Goal: Task Accomplishment & Management: Use online tool/utility

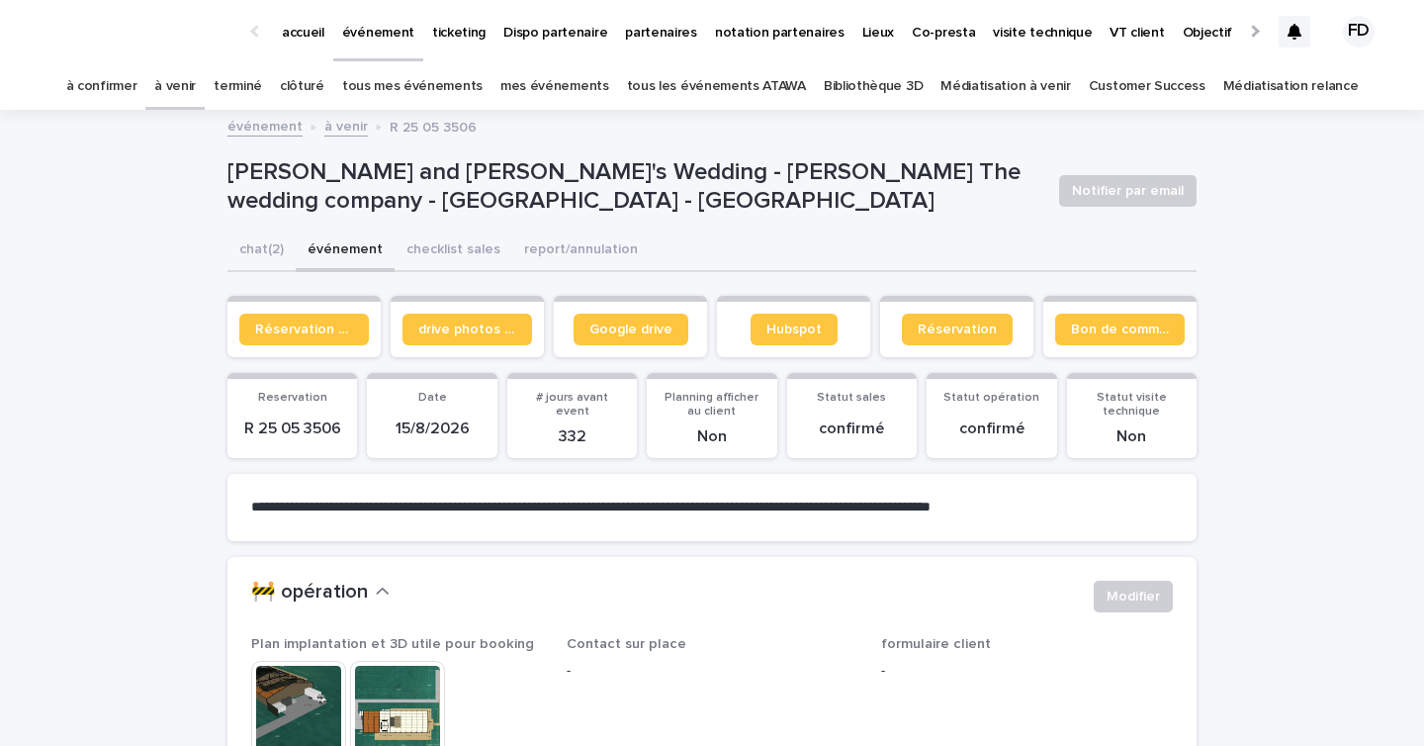
click at [738, 91] on link "tous les événements ATAWA" at bounding box center [716, 86] width 179 height 46
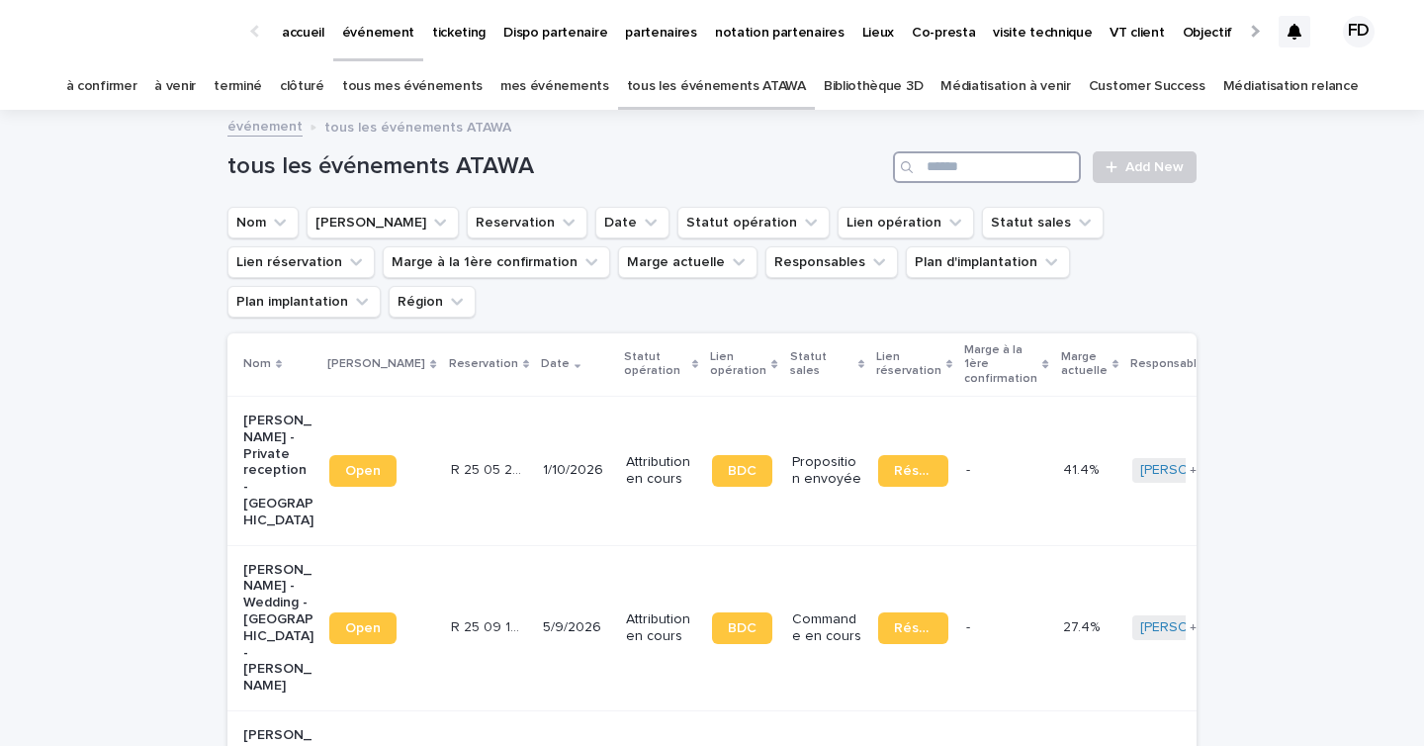
click at [958, 172] on input "Search" at bounding box center [987, 167] width 188 height 32
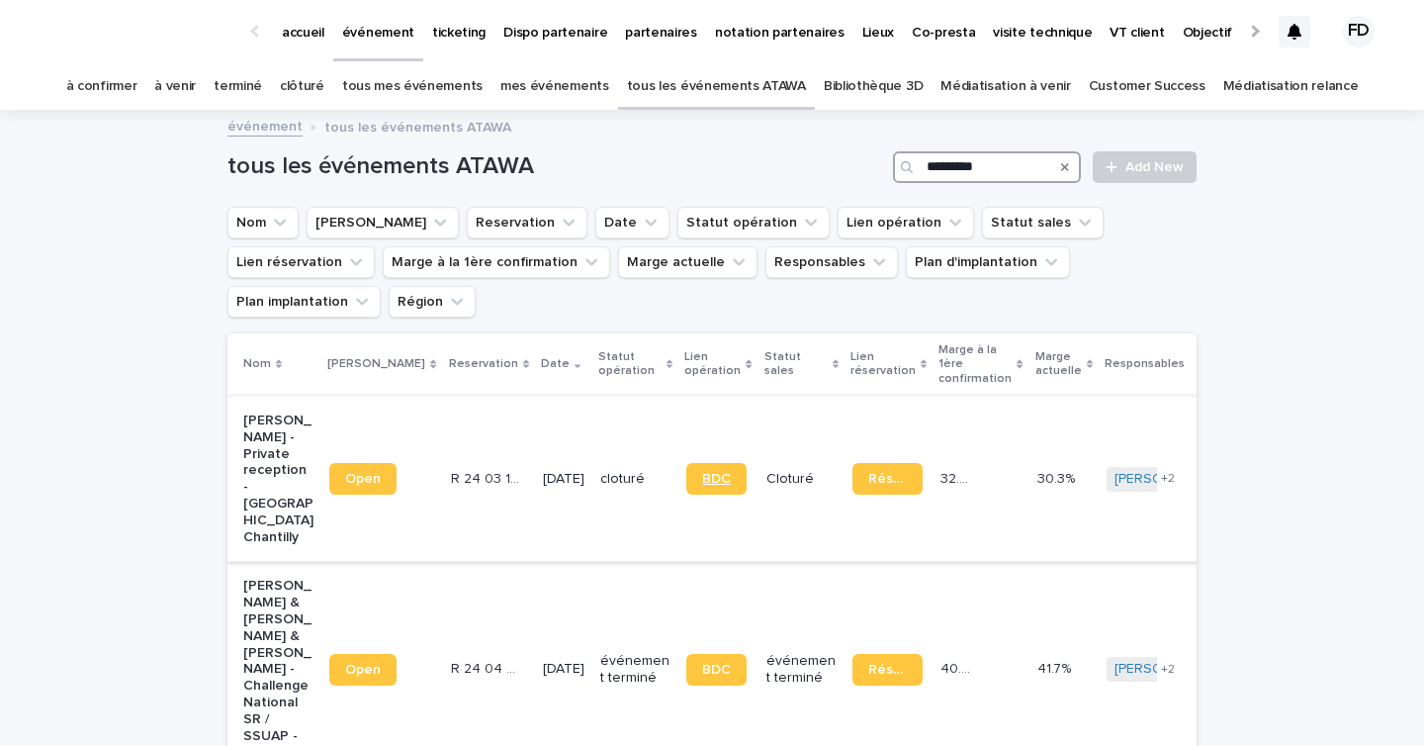
type input "*********"
click at [702, 472] on span "BDC" at bounding box center [716, 479] width 29 height 14
click at [752, 80] on link "tous les événements ATAWA" at bounding box center [716, 86] width 179 height 46
click at [999, 161] on input "Search" at bounding box center [987, 167] width 188 height 32
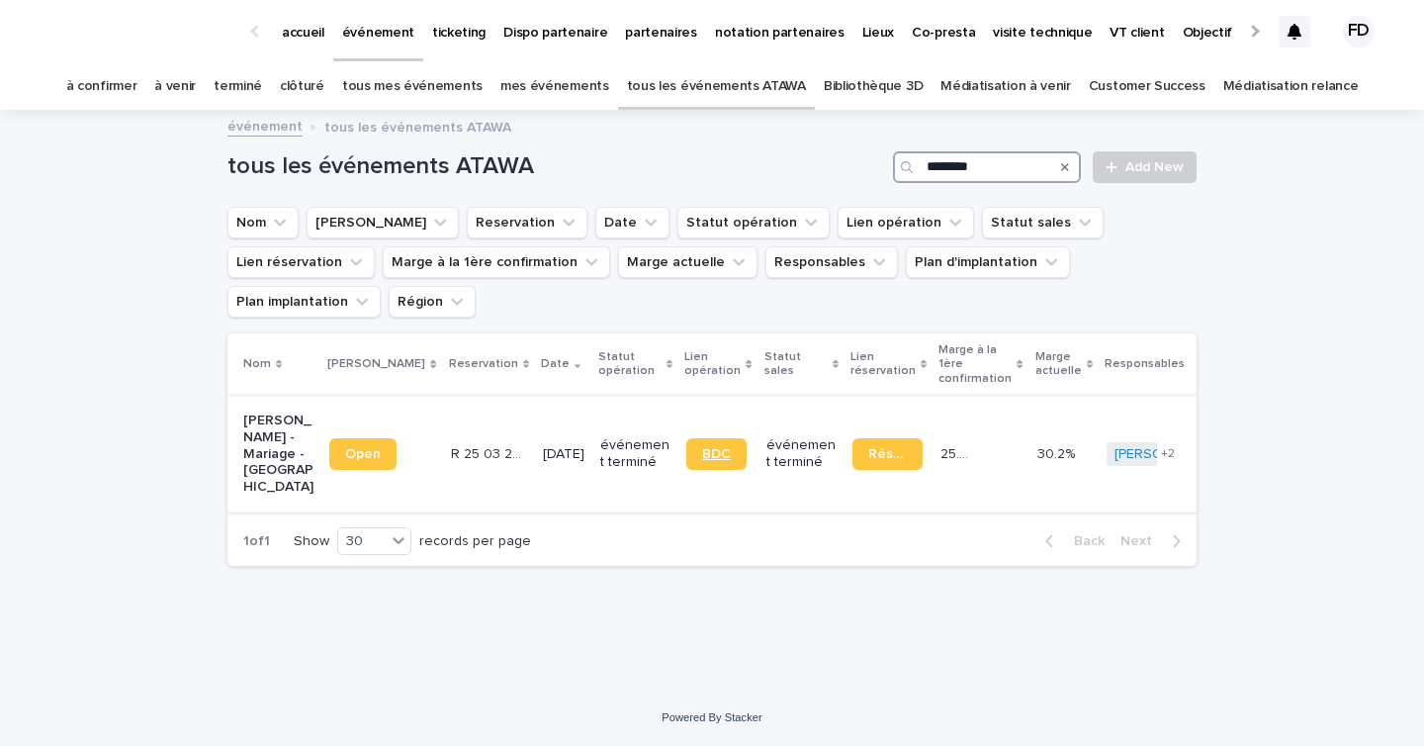
type input "********"
click at [687, 470] on link "BDC" at bounding box center [717, 454] width 60 height 32
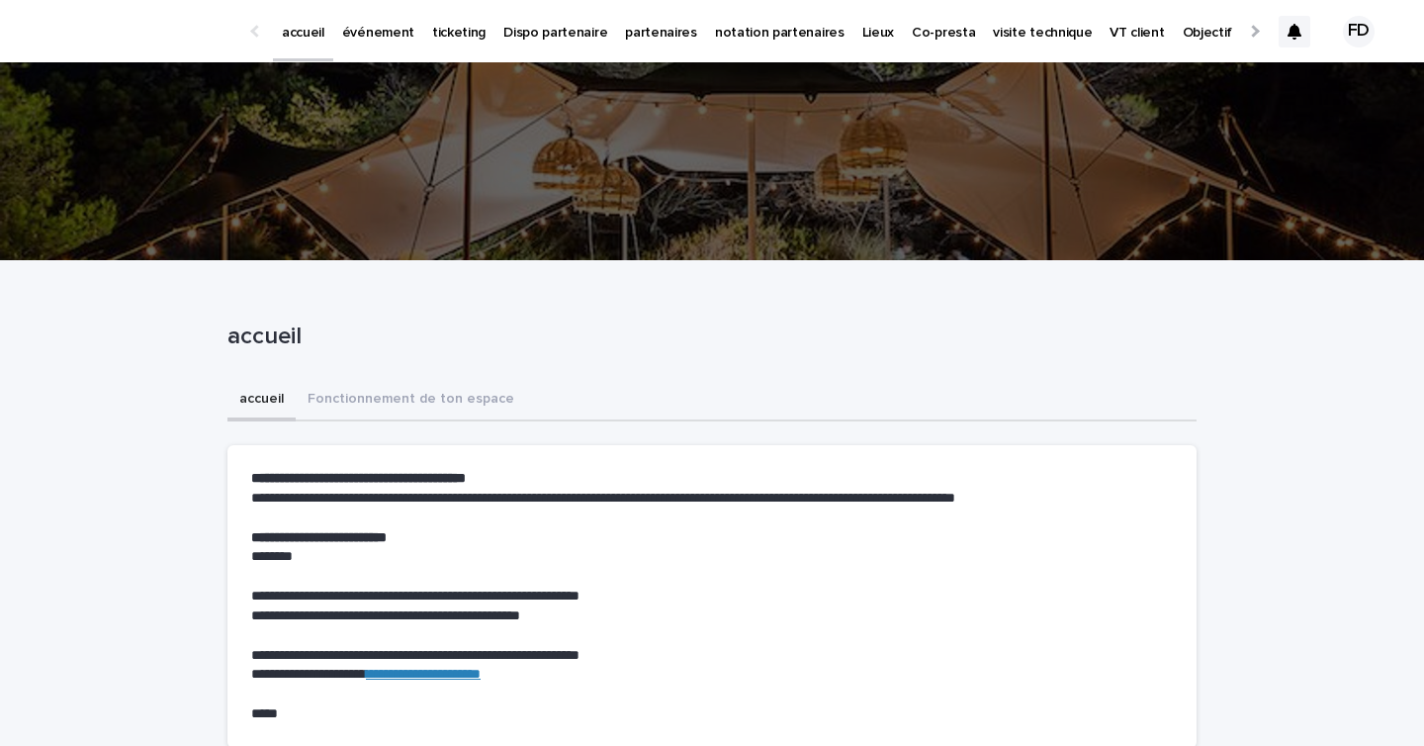
click at [625, 35] on p "partenaires" at bounding box center [661, 21] width 72 height 42
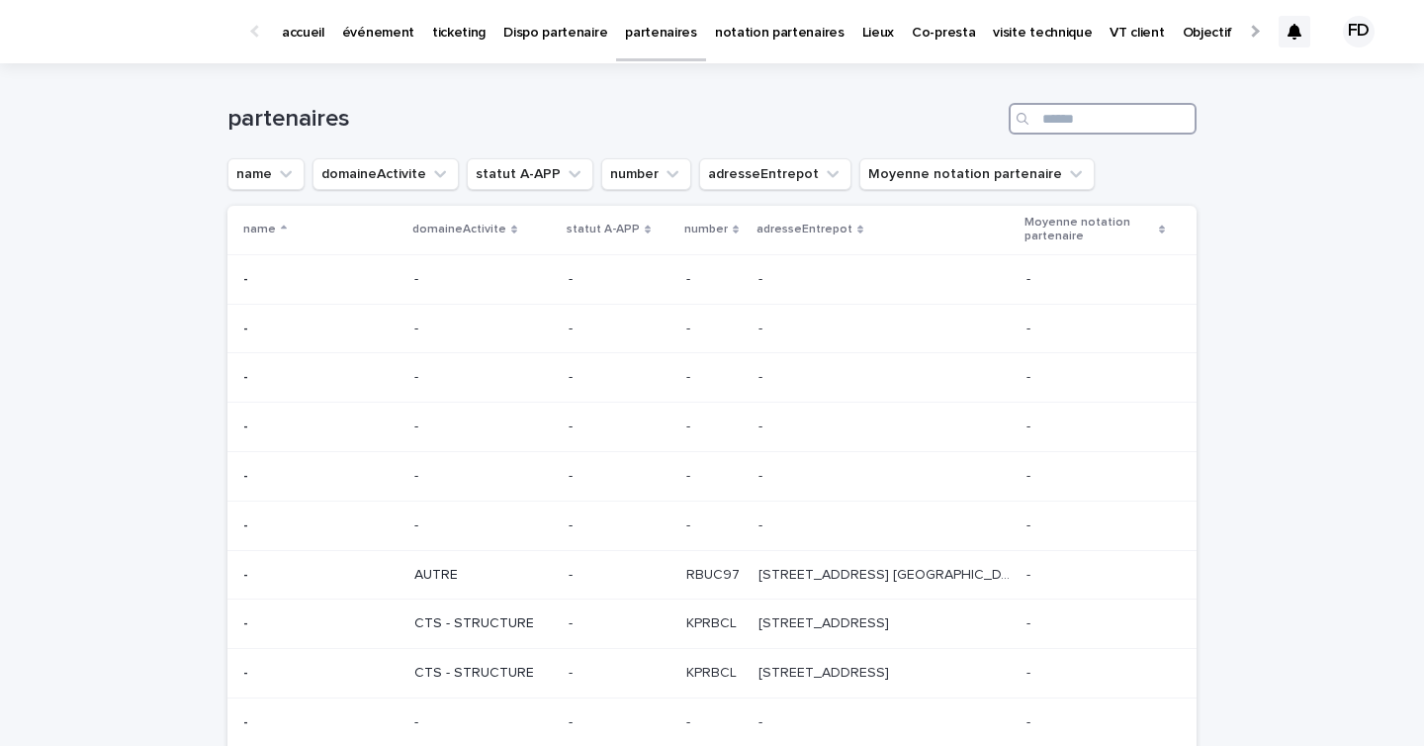
click at [1054, 116] on input "Search" at bounding box center [1103, 119] width 188 height 32
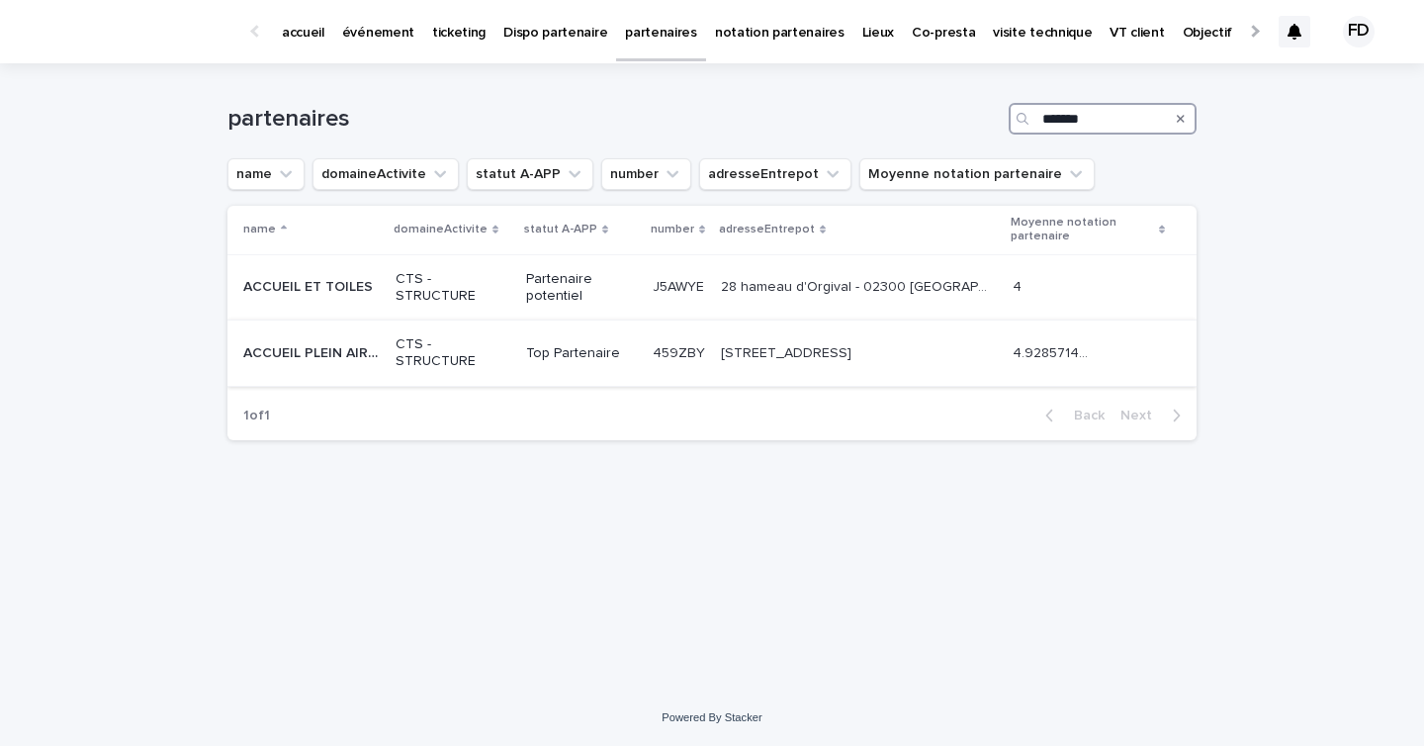
type input "*******"
click at [596, 360] on p "Top Partenaire" at bounding box center [581, 353] width 111 height 17
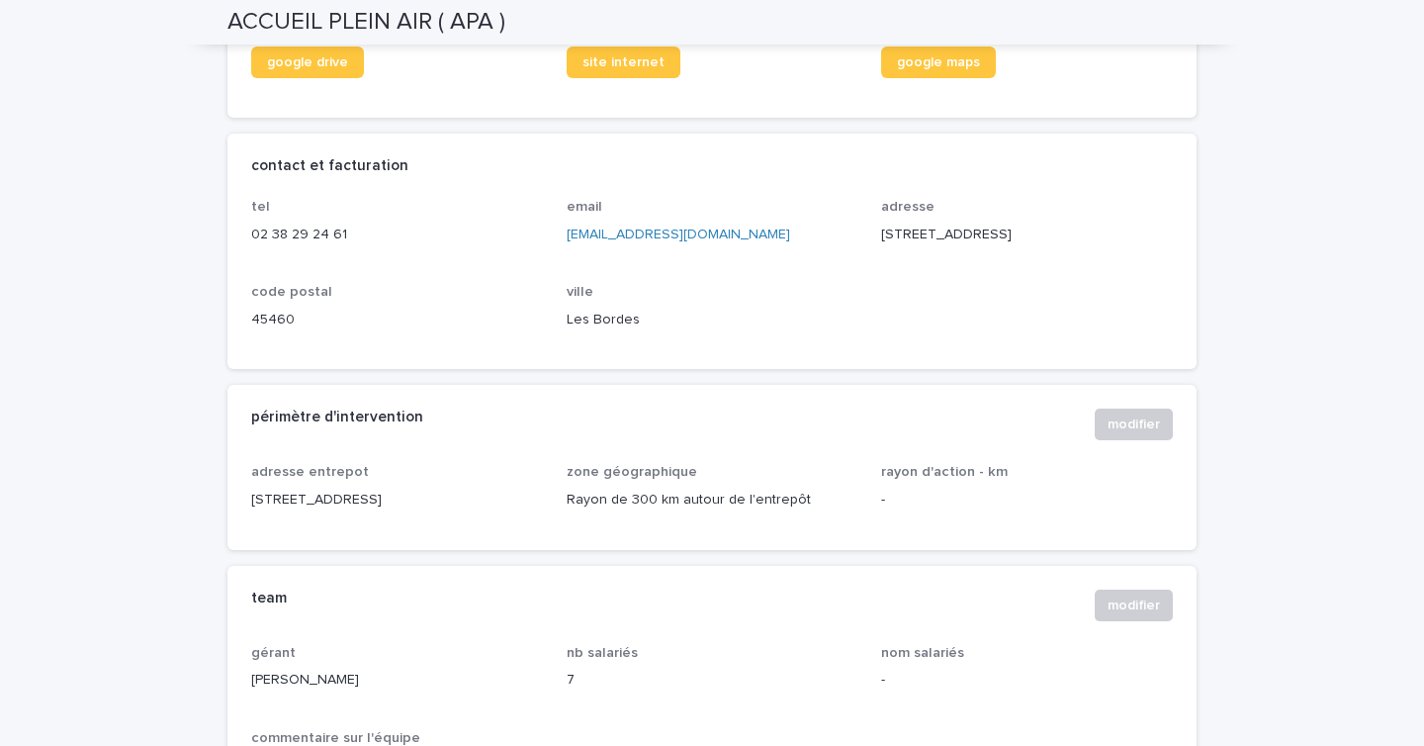
scroll to position [866, 0]
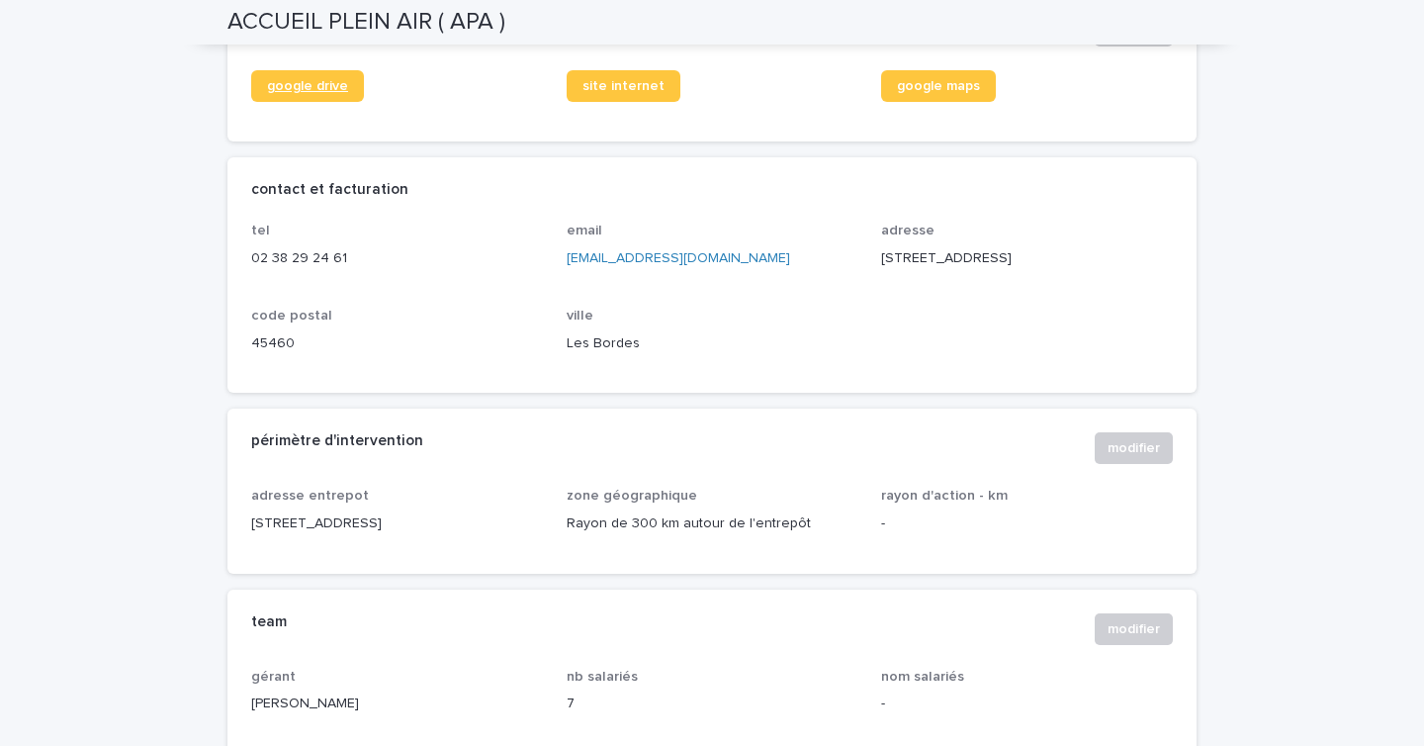
click at [323, 88] on span "google drive" at bounding box center [307, 86] width 81 height 14
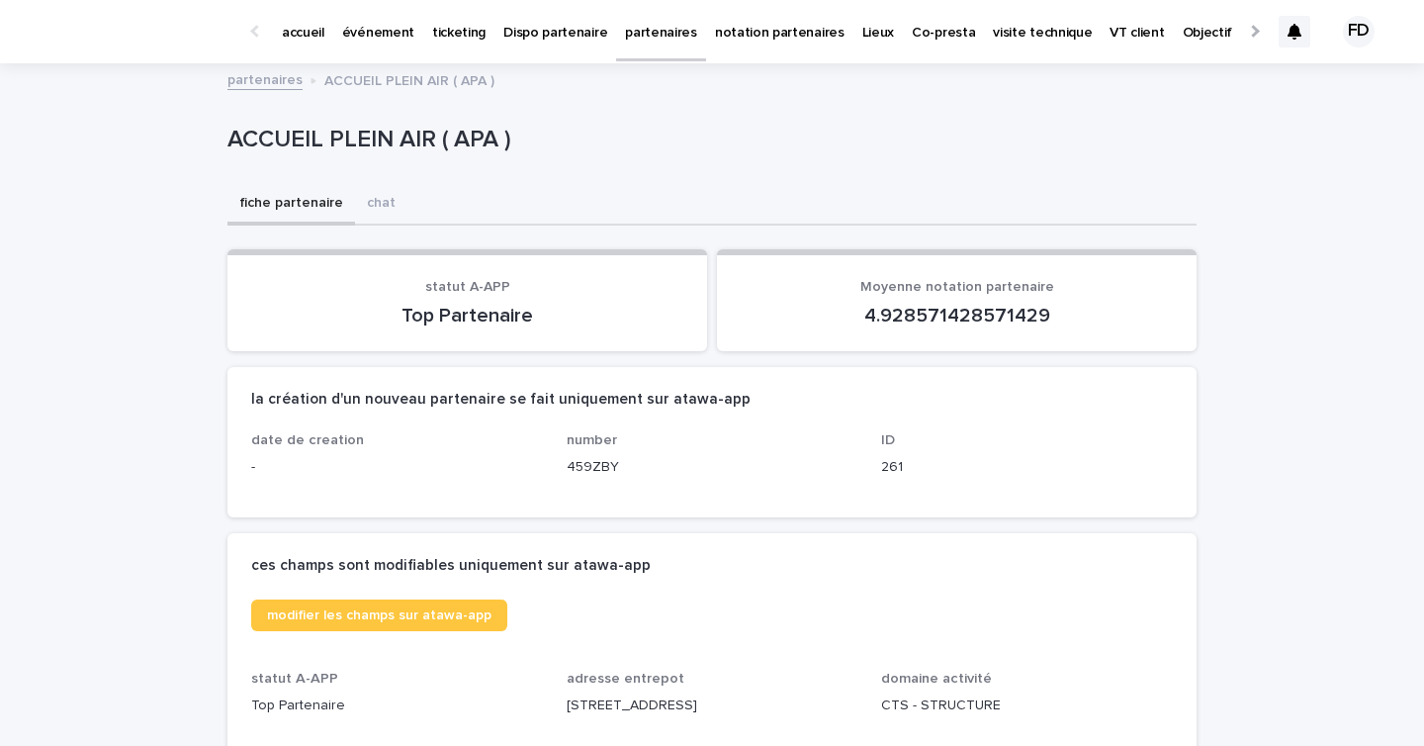
click at [374, 36] on p "événement" at bounding box center [378, 21] width 72 height 42
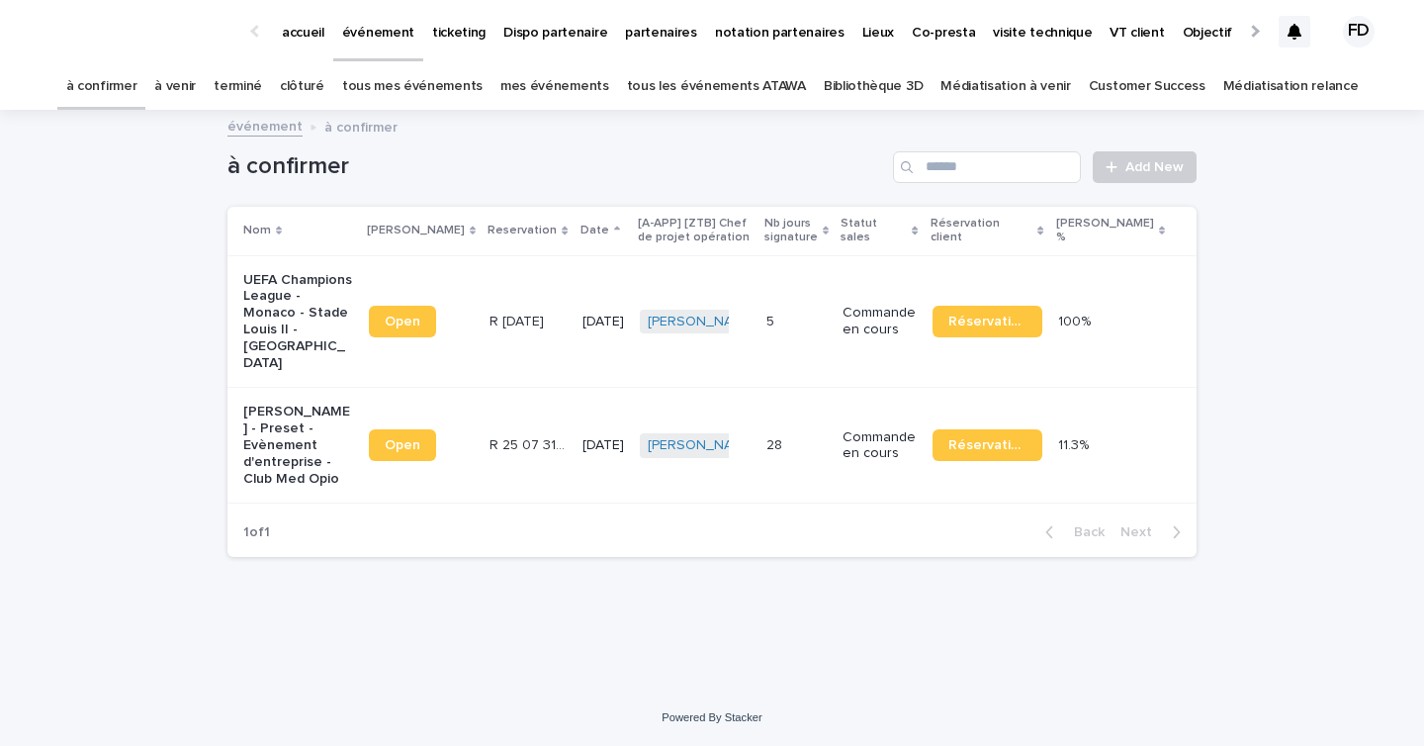
click at [196, 79] on link "à venir" at bounding box center [175, 86] width 42 height 46
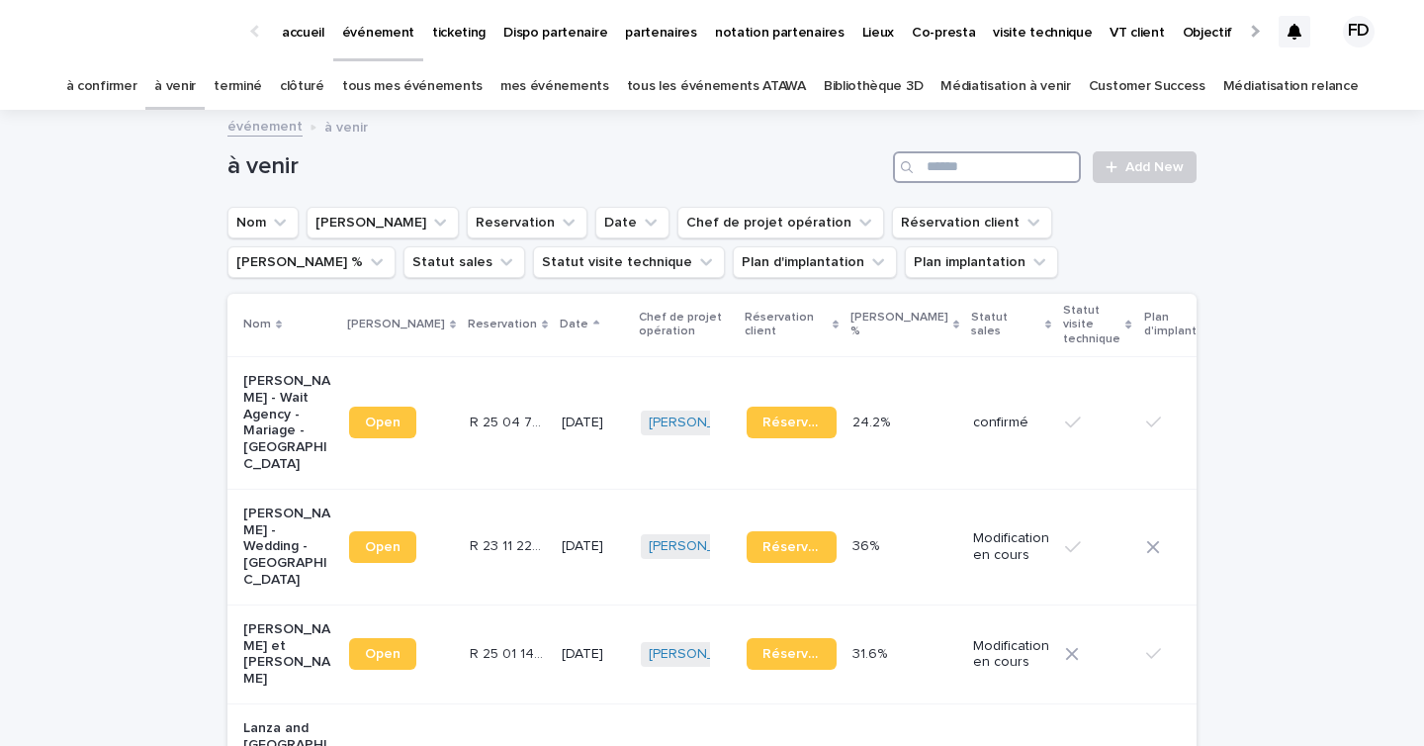
click at [944, 163] on input "Search" at bounding box center [987, 167] width 188 height 32
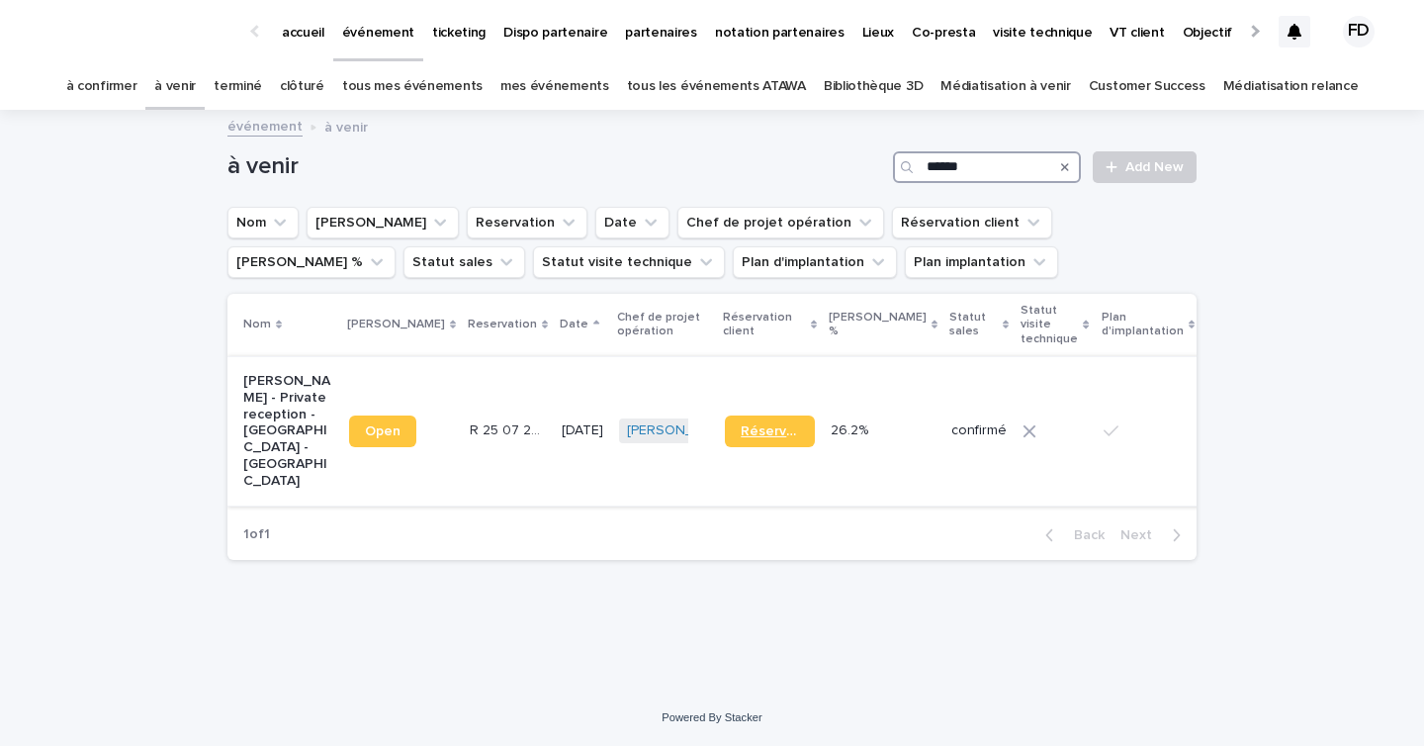
type input "******"
click at [196, 75] on link "à venir" at bounding box center [175, 86] width 42 height 46
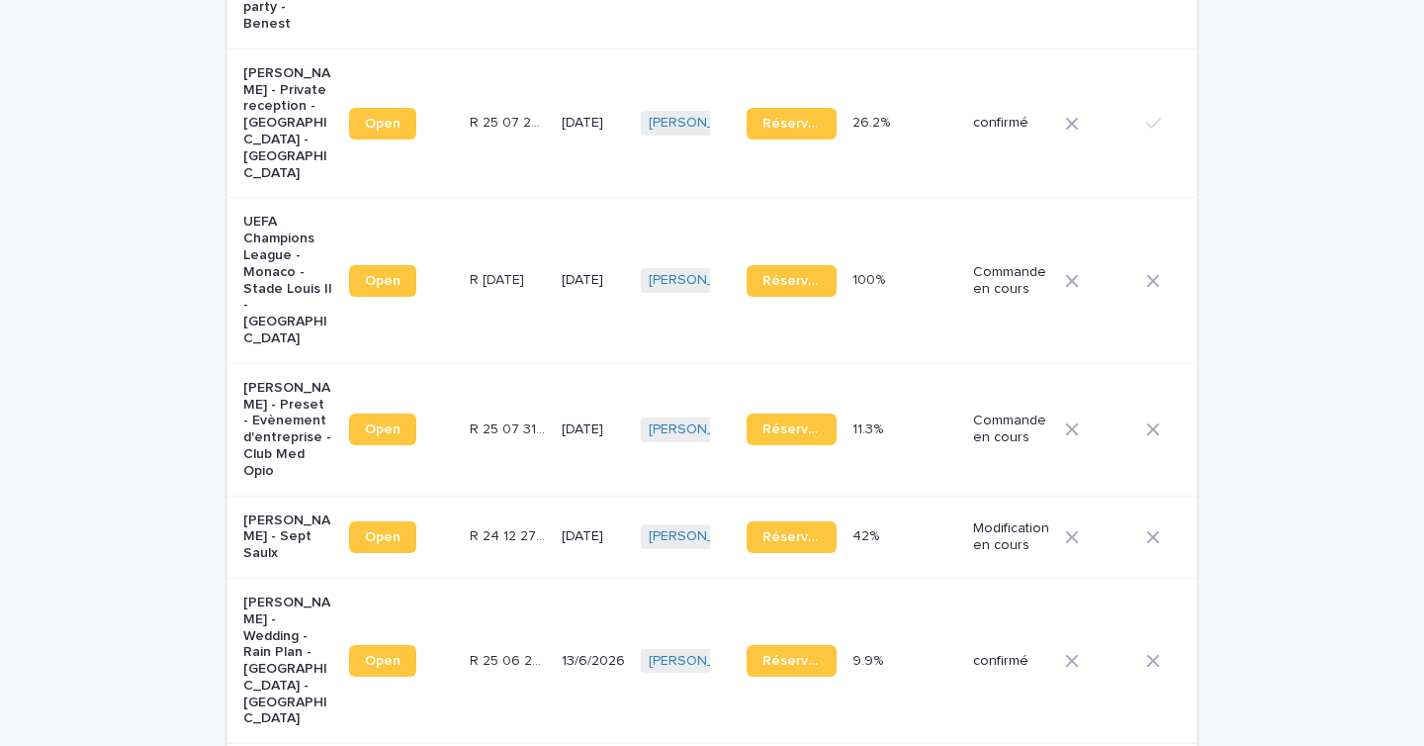
scroll to position [1640, 0]
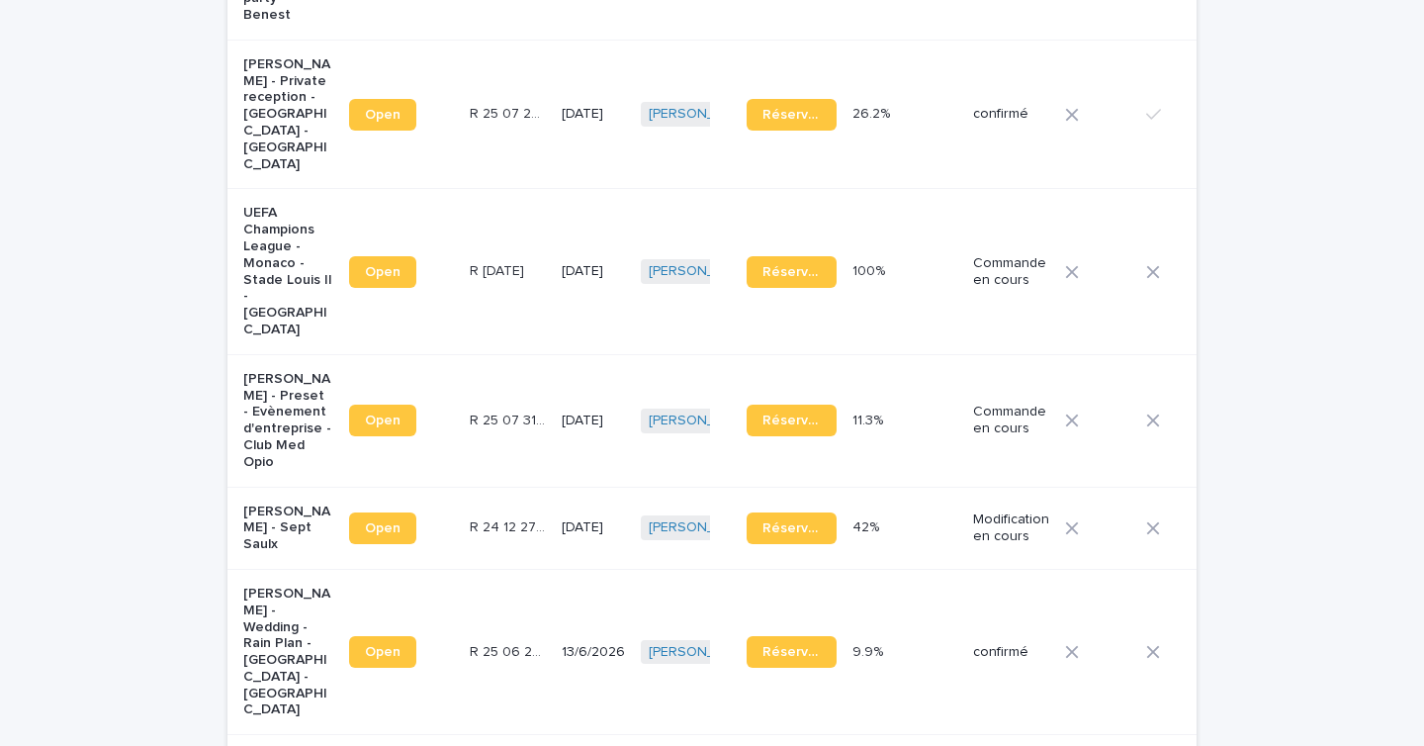
click at [489, 169] on td "R 25 07 2863 R 25 07 2863" at bounding box center [508, 114] width 92 height 149
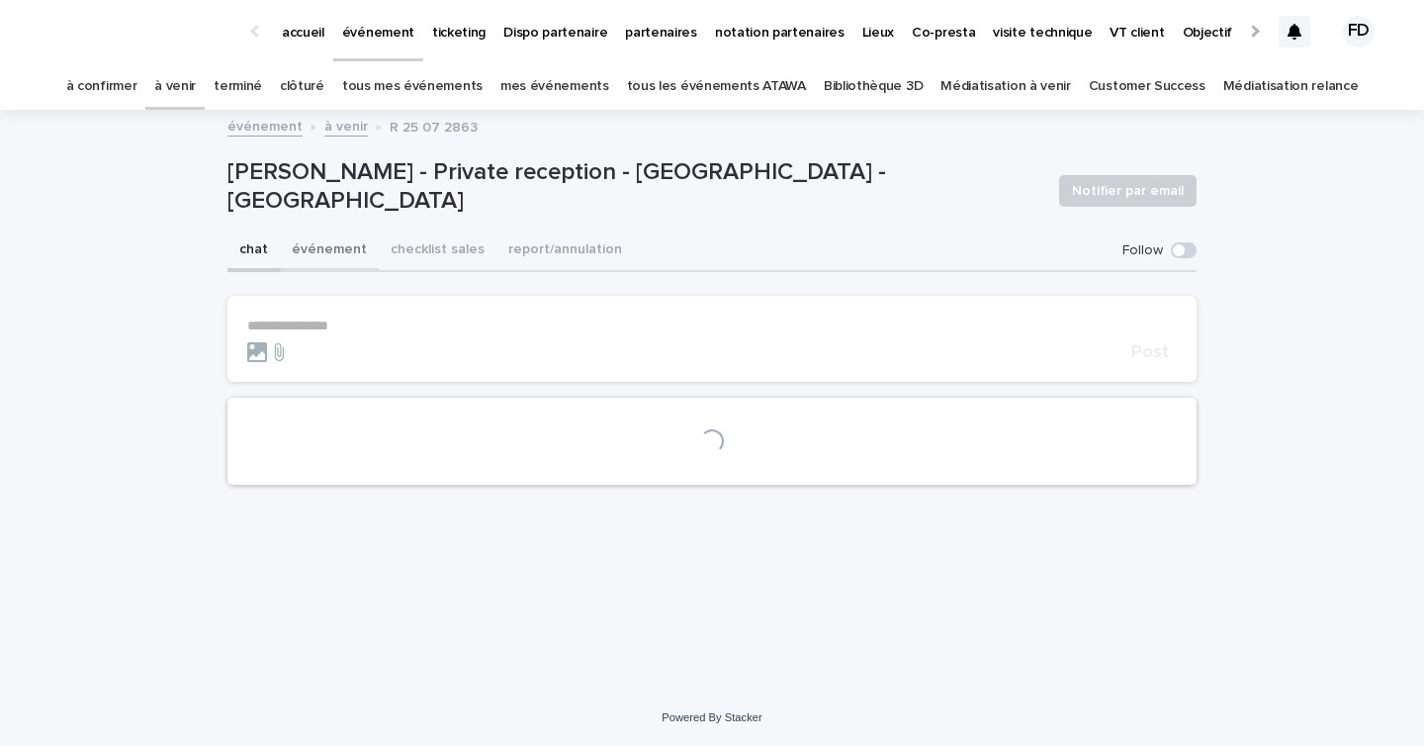
drag, startPoint x: 320, startPoint y: 265, endPoint x: 425, endPoint y: 253, distance: 106.5
click at [320, 265] on button "événement" at bounding box center [329, 251] width 99 height 42
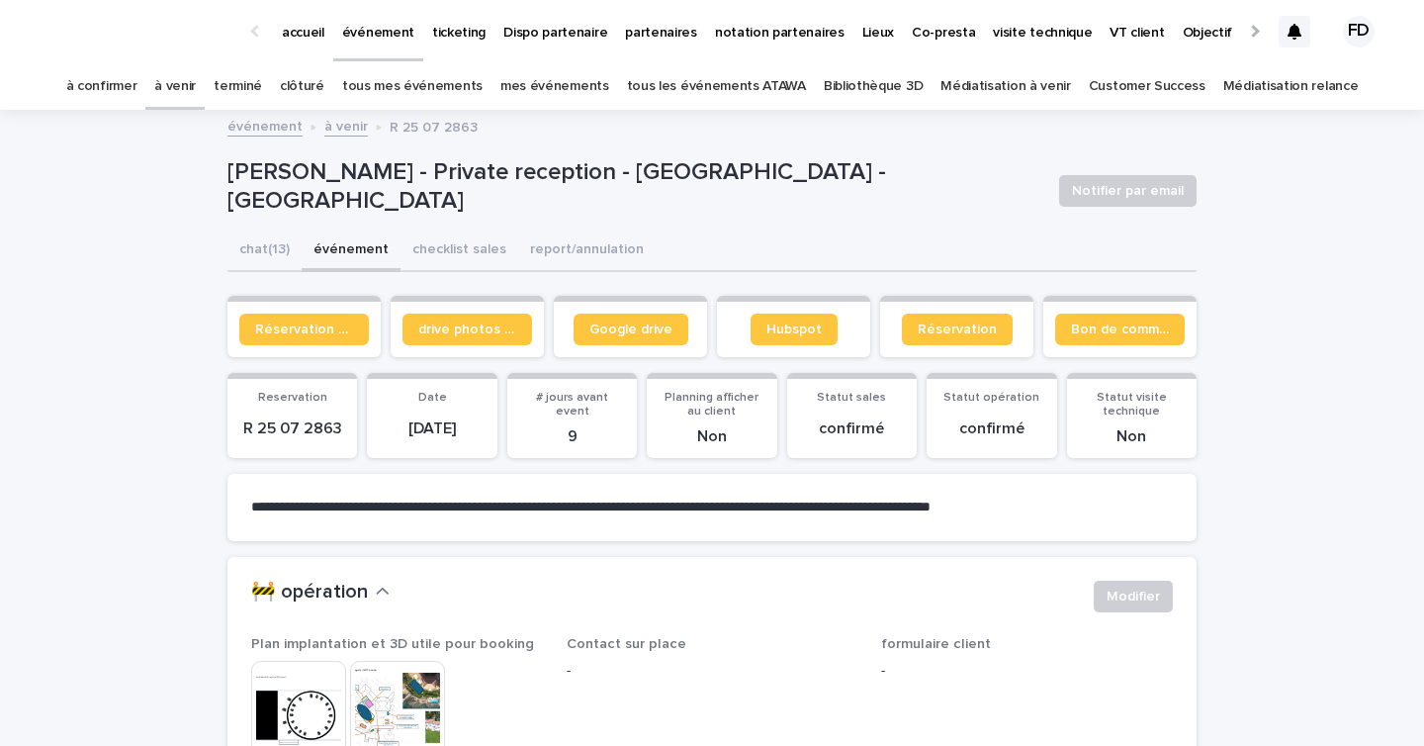
scroll to position [121, 0]
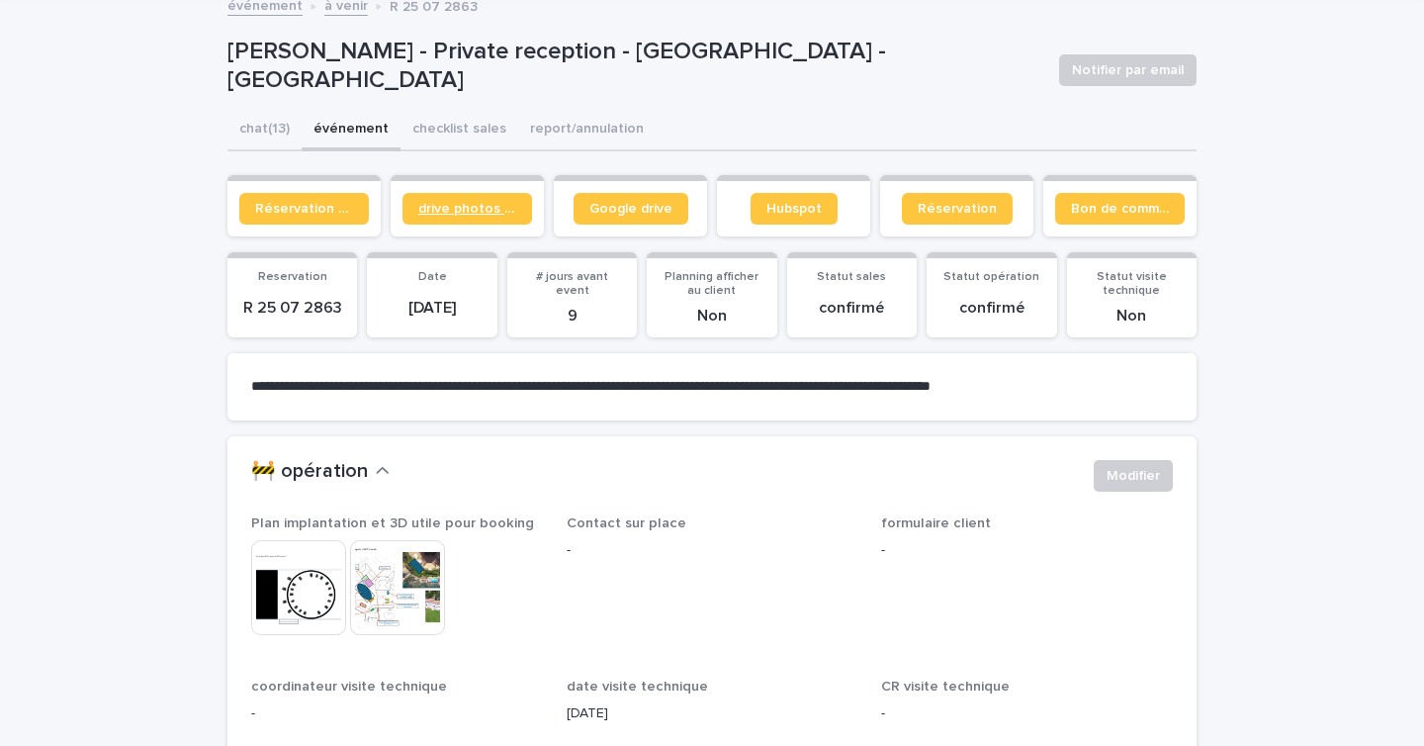
click at [505, 210] on span "drive photos coordinateur" at bounding box center [467, 209] width 98 height 14
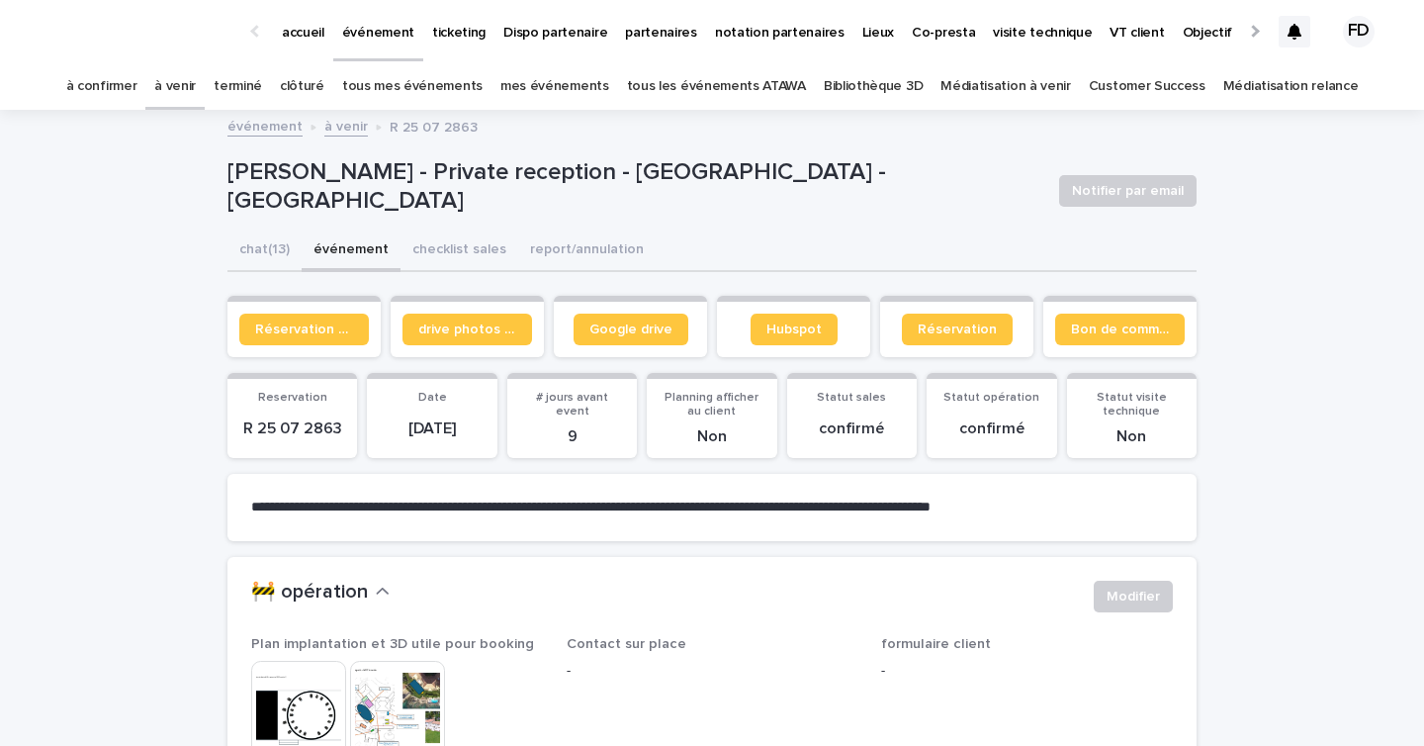
click at [196, 89] on link "à venir" at bounding box center [175, 86] width 42 height 46
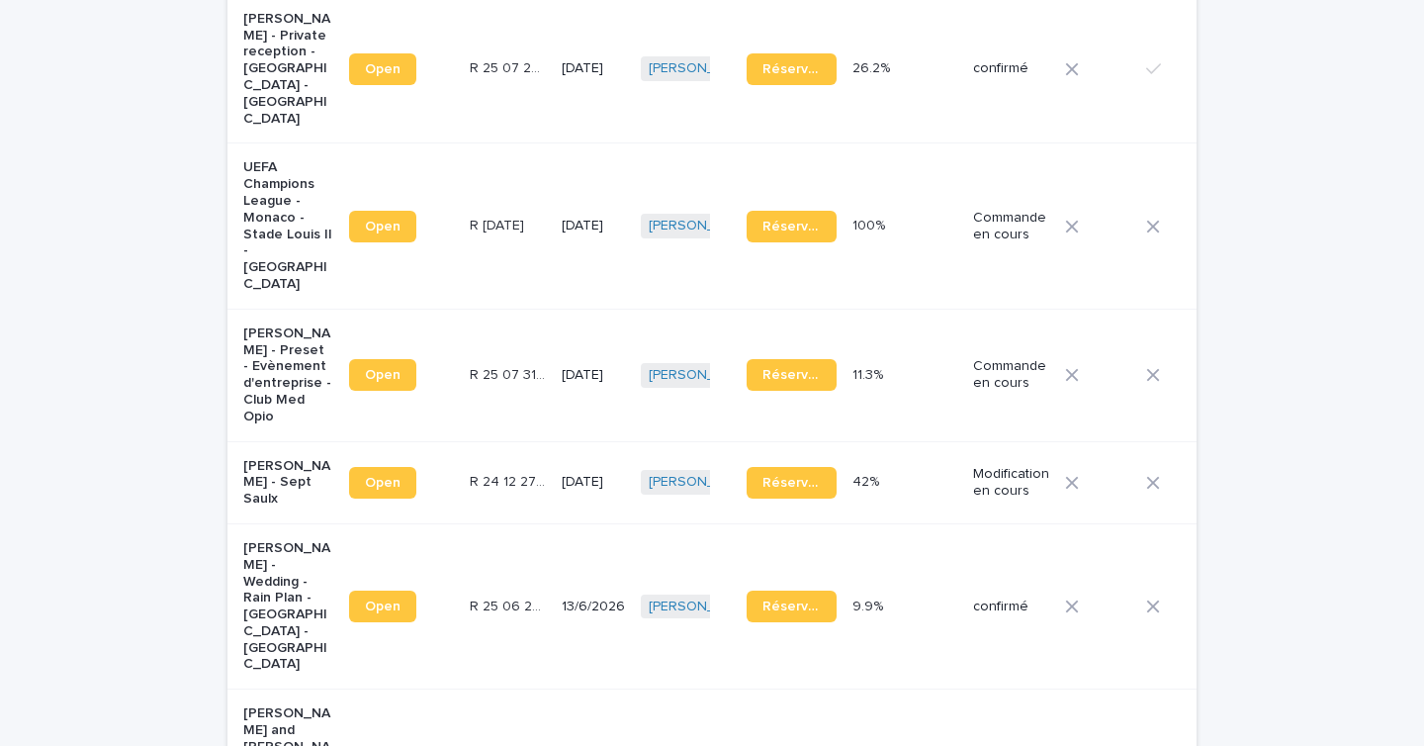
scroll to position [2021, 0]
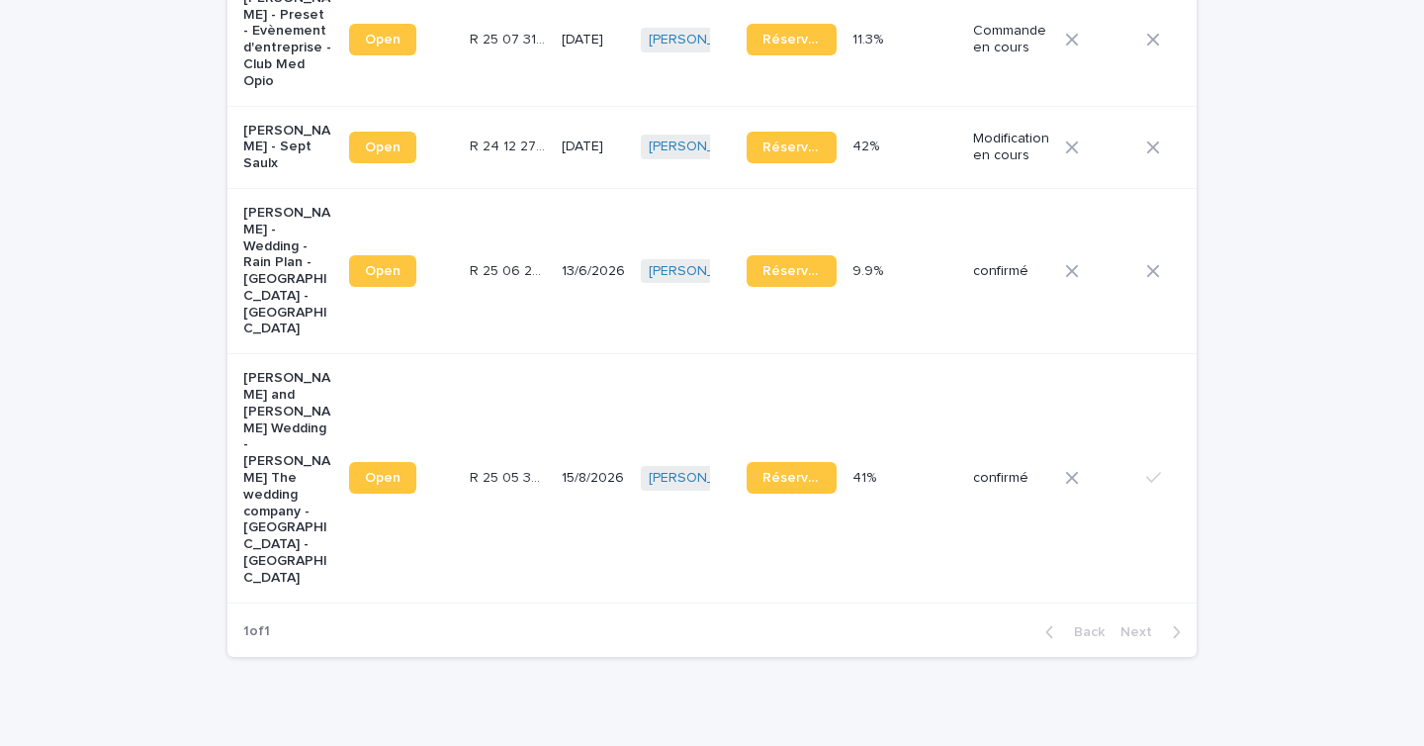
click at [479, 464] on td "R 25 05 3506 R 25 05 3506" at bounding box center [508, 478] width 92 height 248
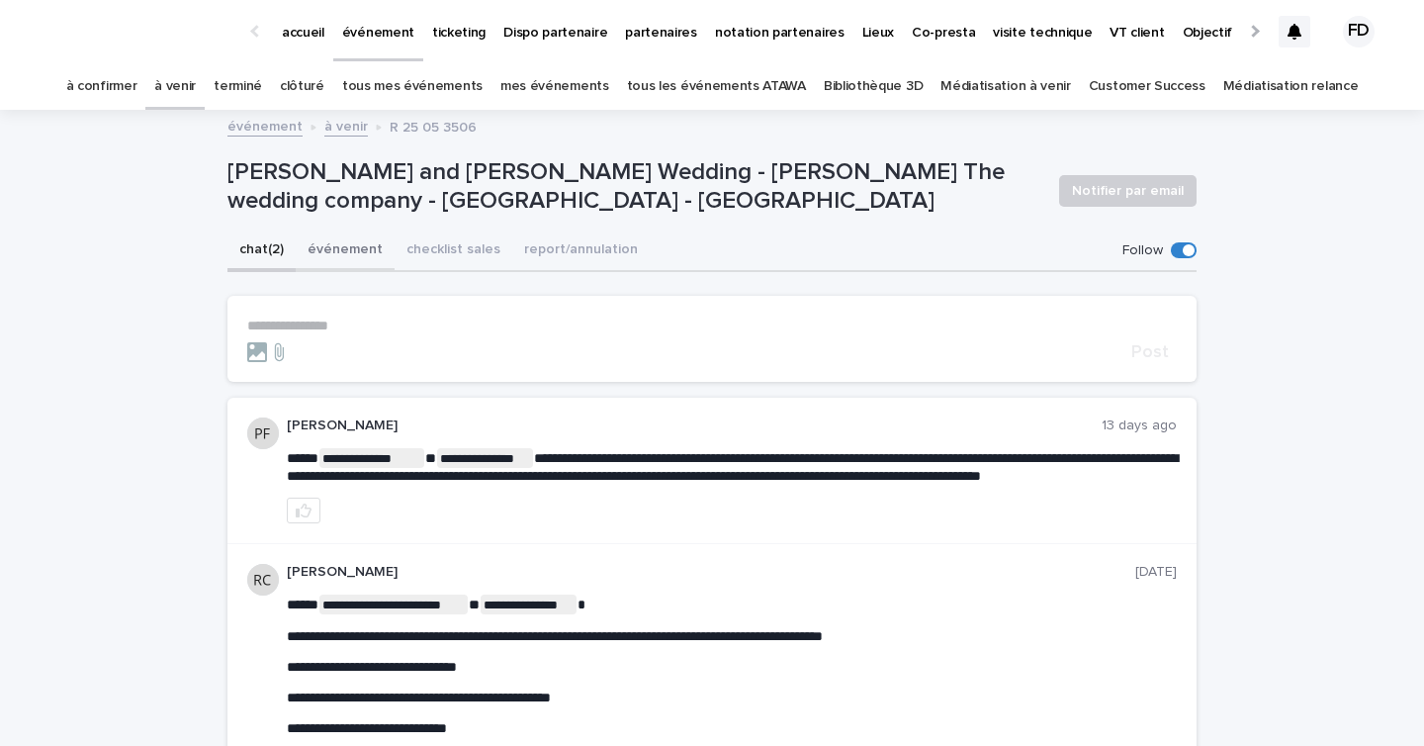
click at [334, 257] on button "événement" at bounding box center [345, 251] width 99 height 42
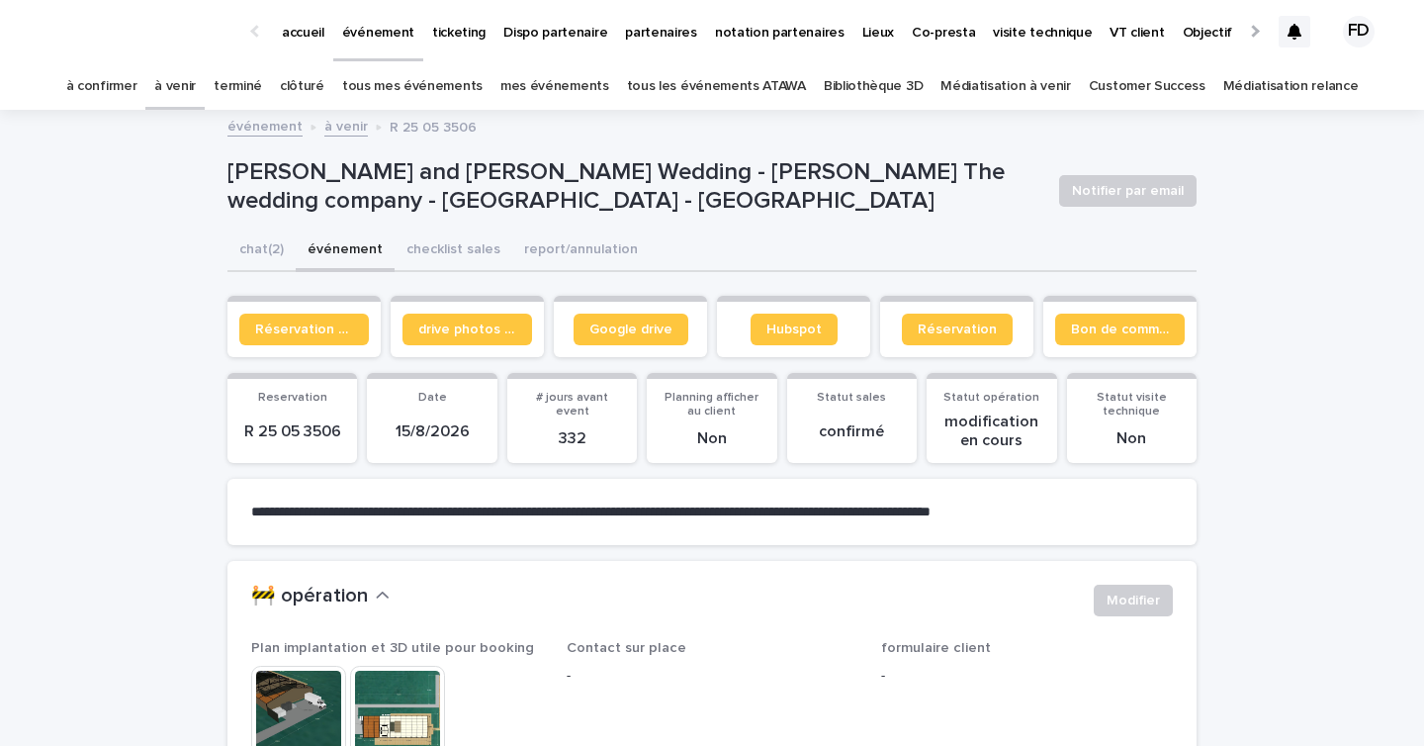
click at [196, 83] on link "à venir" at bounding box center [175, 86] width 42 height 46
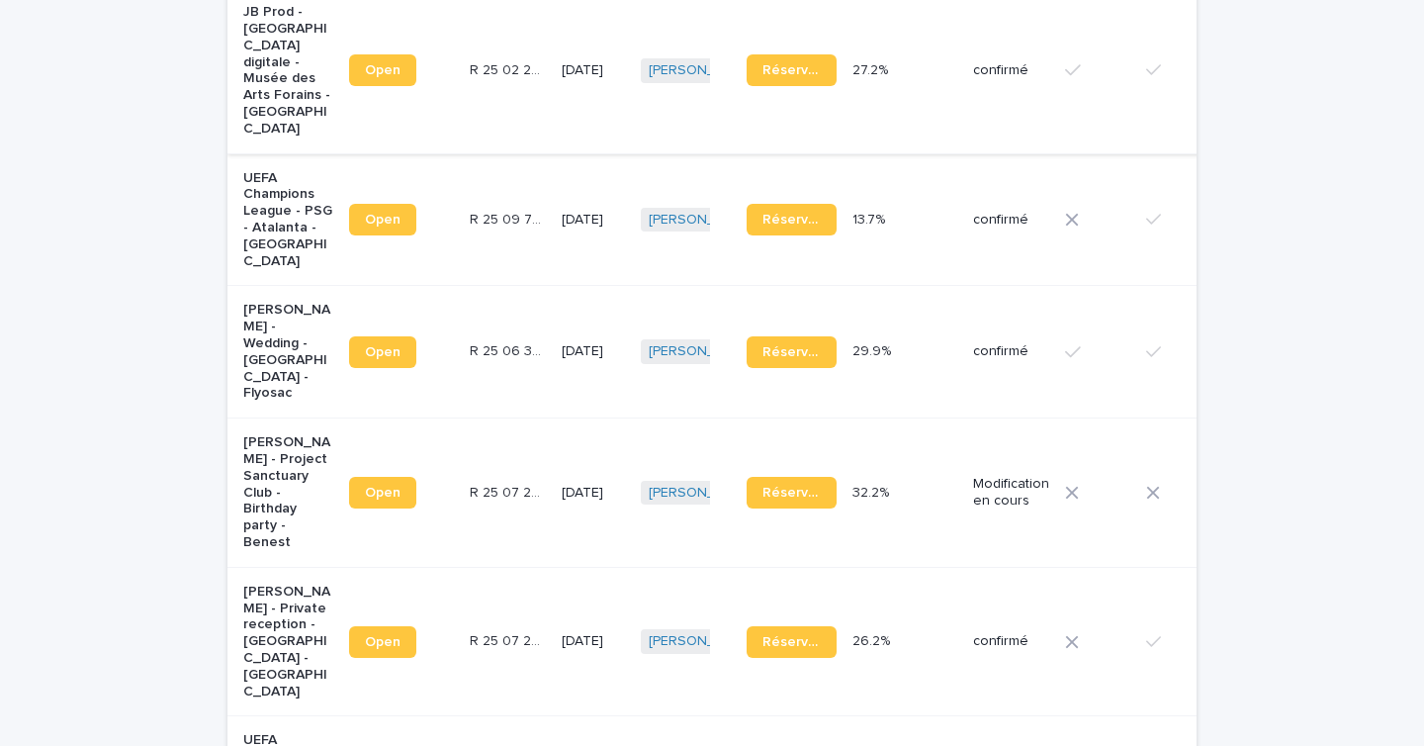
scroll to position [1141, 0]
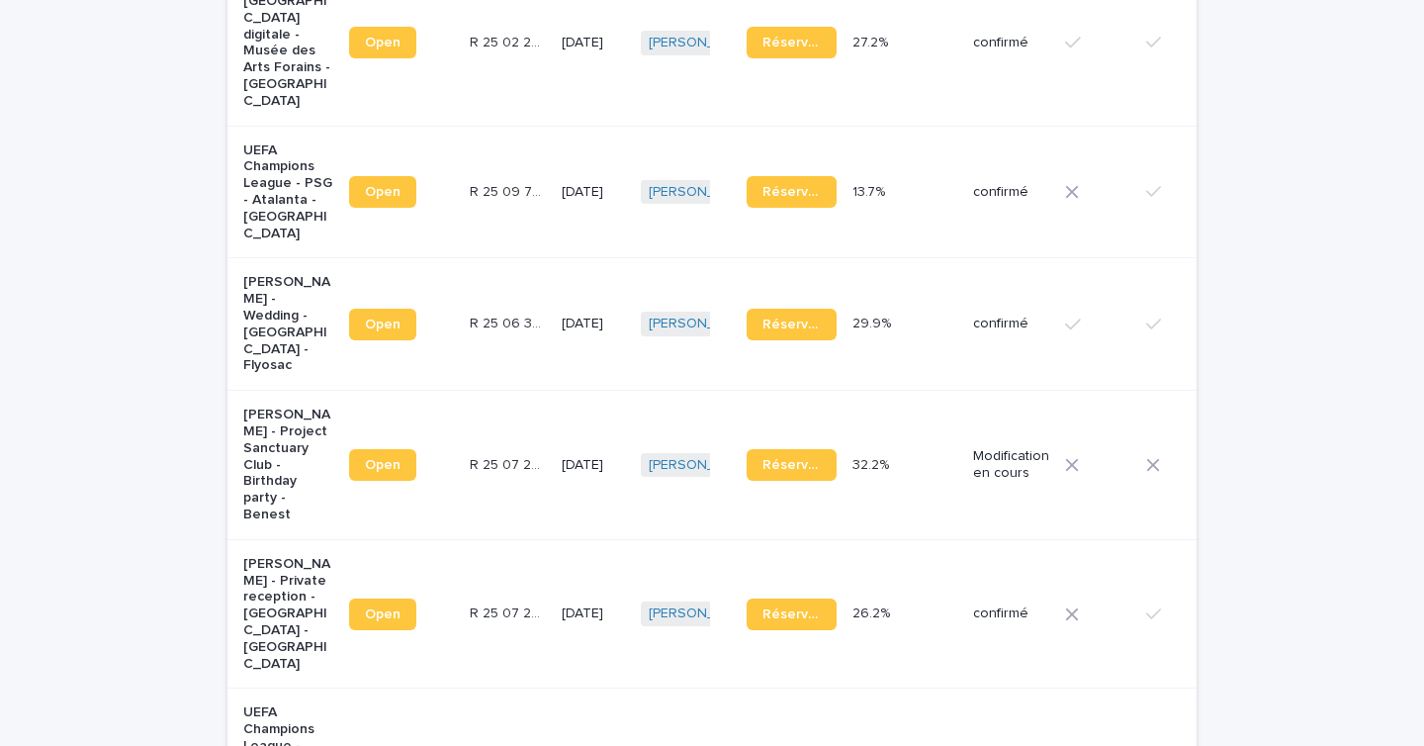
click at [477, 607] on p "R 25 07 2863" at bounding box center [510, 611] width 80 height 21
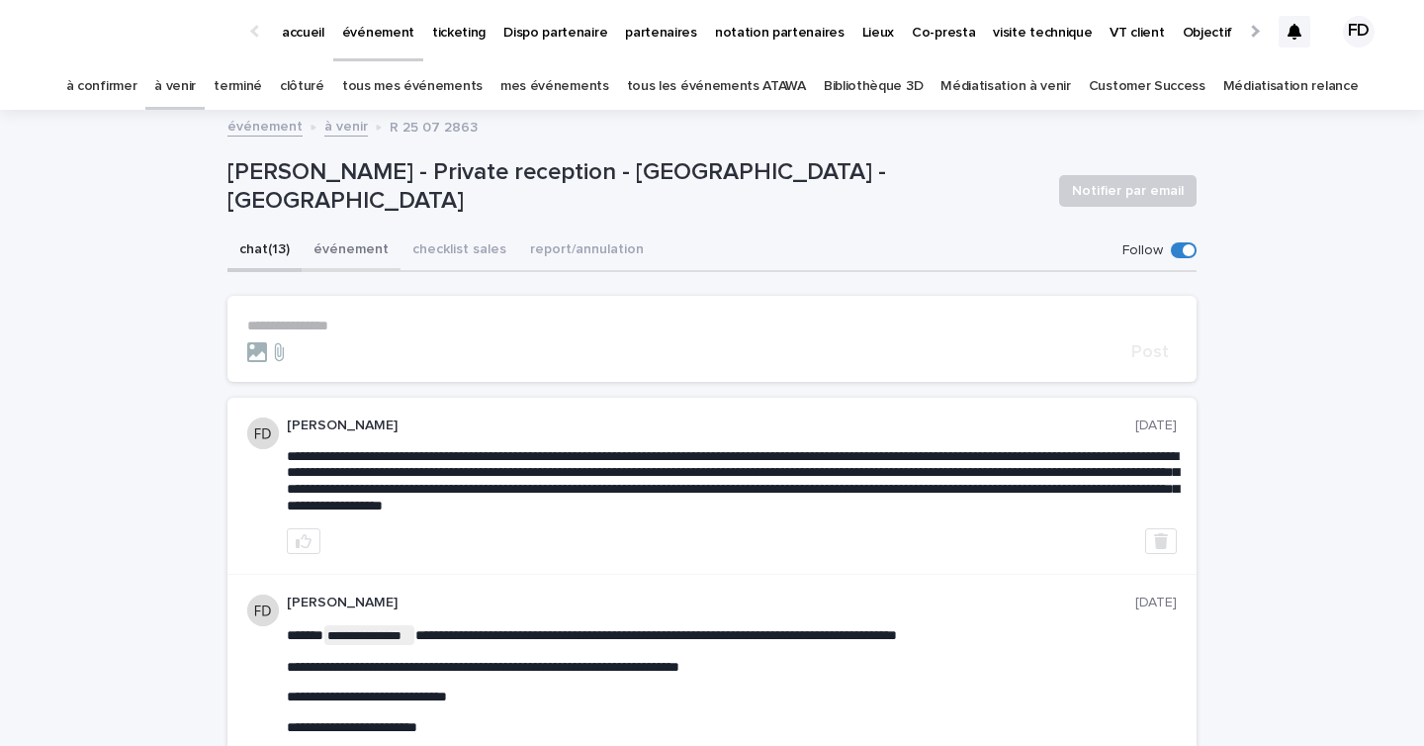
click at [319, 246] on button "événement" at bounding box center [351, 251] width 99 height 42
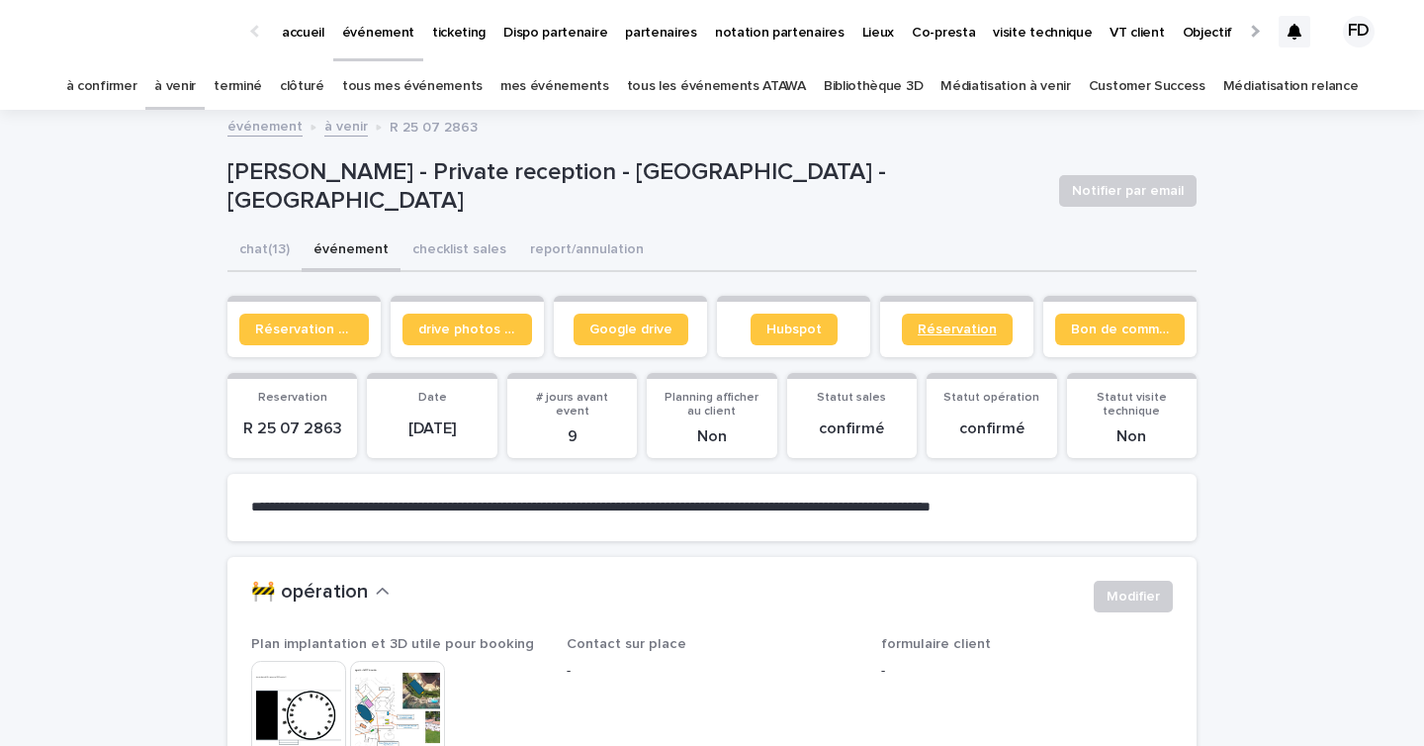
click at [962, 331] on span "Réservation" at bounding box center [957, 329] width 79 height 14
click at [1088, 322] on span "Bon de commande" at bounding box center [1120, 329] width 98 height 14
click at [660, 325] on span "Google drive" at bounding box center [631, 329] width 83 height 14
click at [436, 260] on button "checklist sales" at bounding box center [460, 251] width 118 height 42
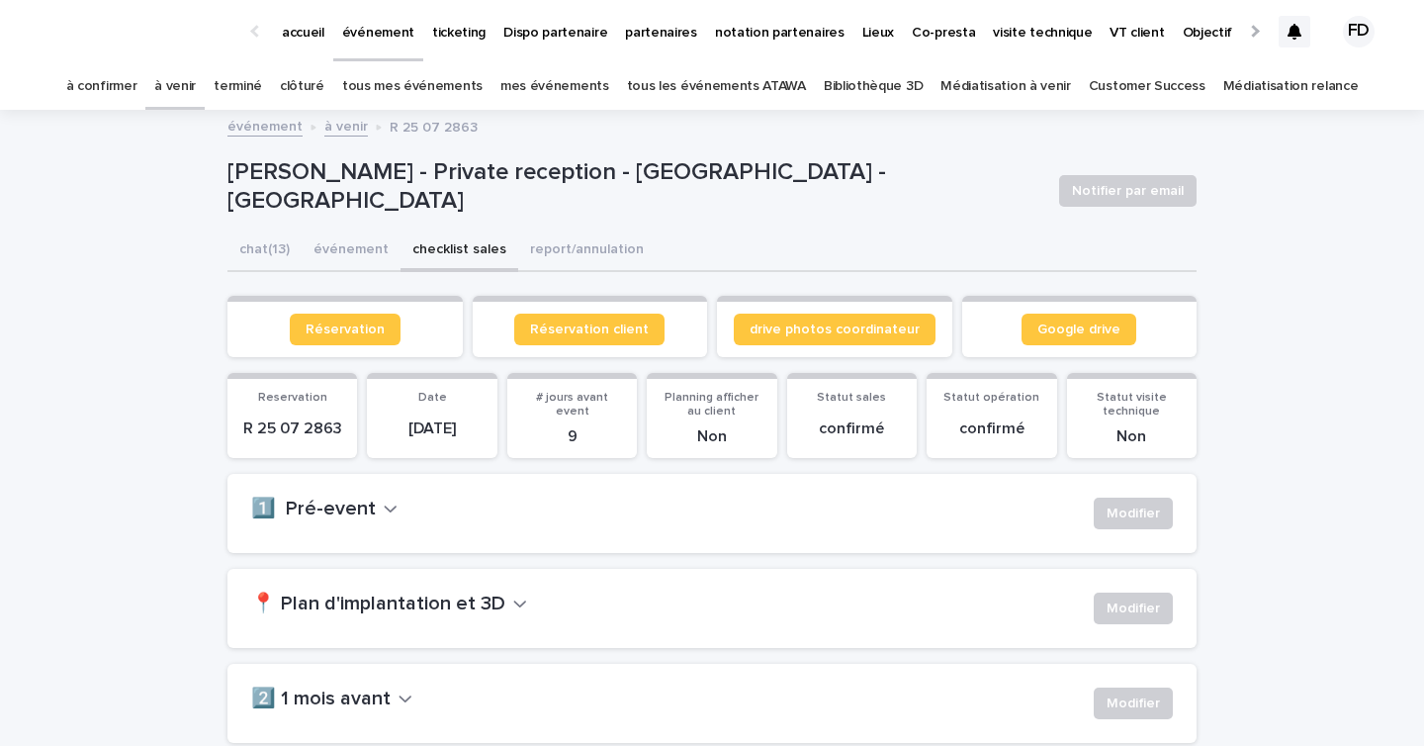
click at [411, 601] on h2 "📍 Plan d'implantation et 3D" at bounding box center [378, 605] width 254 height 24
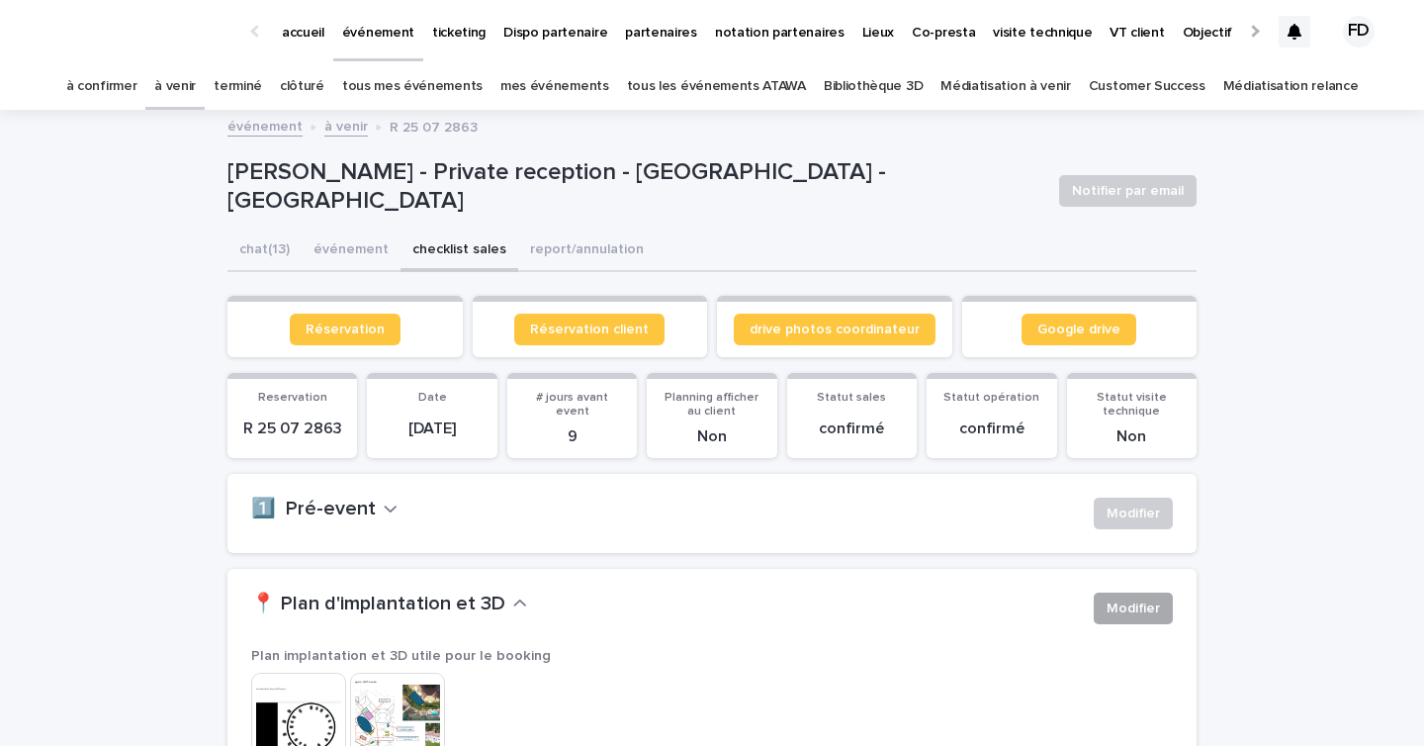
click at [1138, 606] on span "Modifier" at bounding box center [1133, 608] width 53 height 20
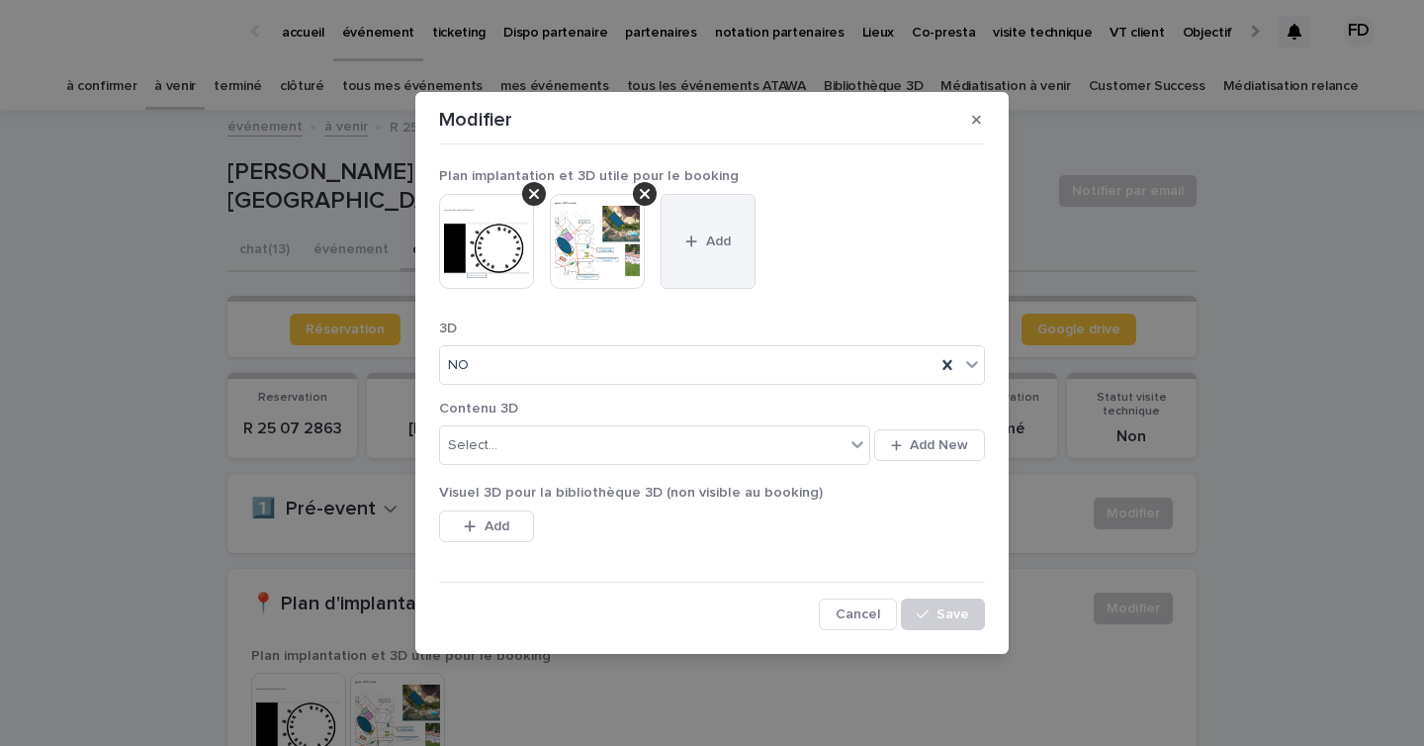
click at [722, 235] on span "Add" at bounding box center [718, 241] width 25 height 14
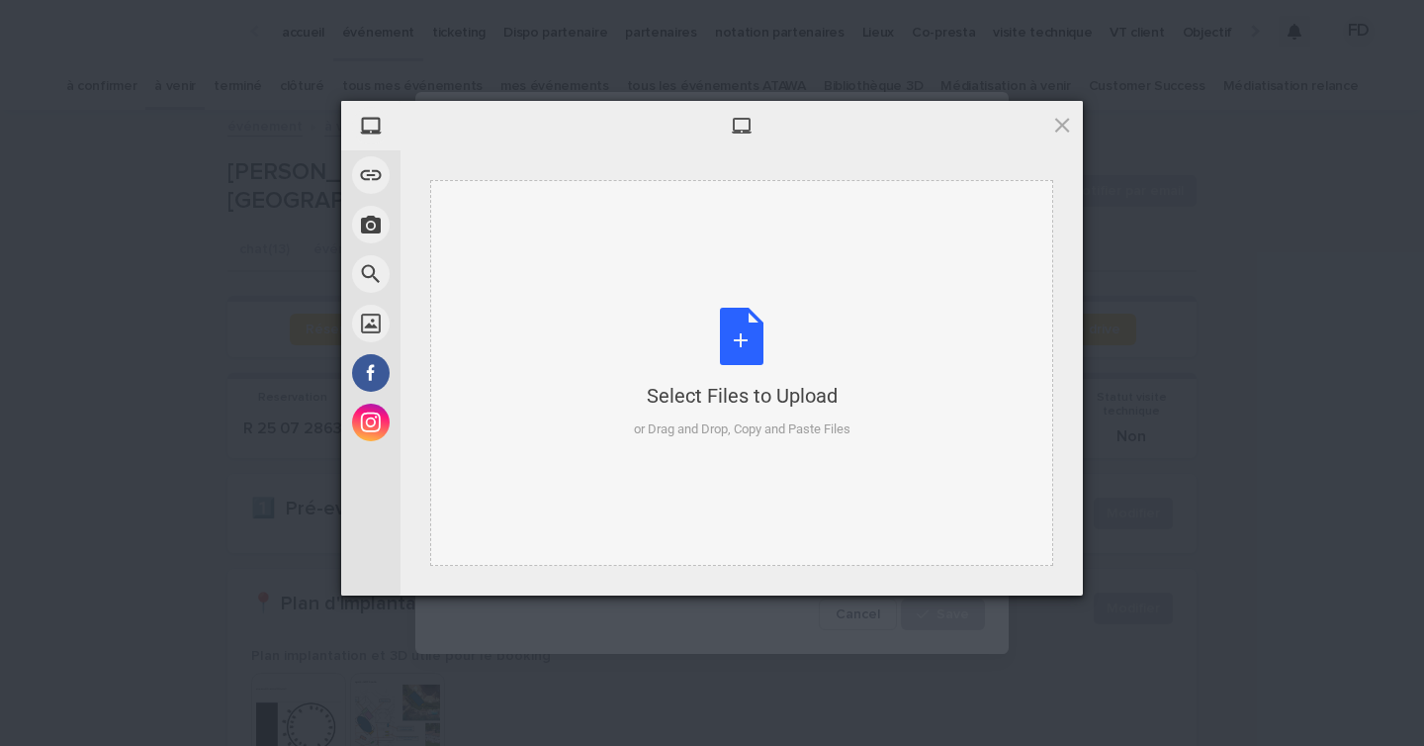
click at [614, 317] on div "Select Files to Upload or Drag and Drop, Copy and Paste Files" at bounding box center [741, 373] width 623 height 386
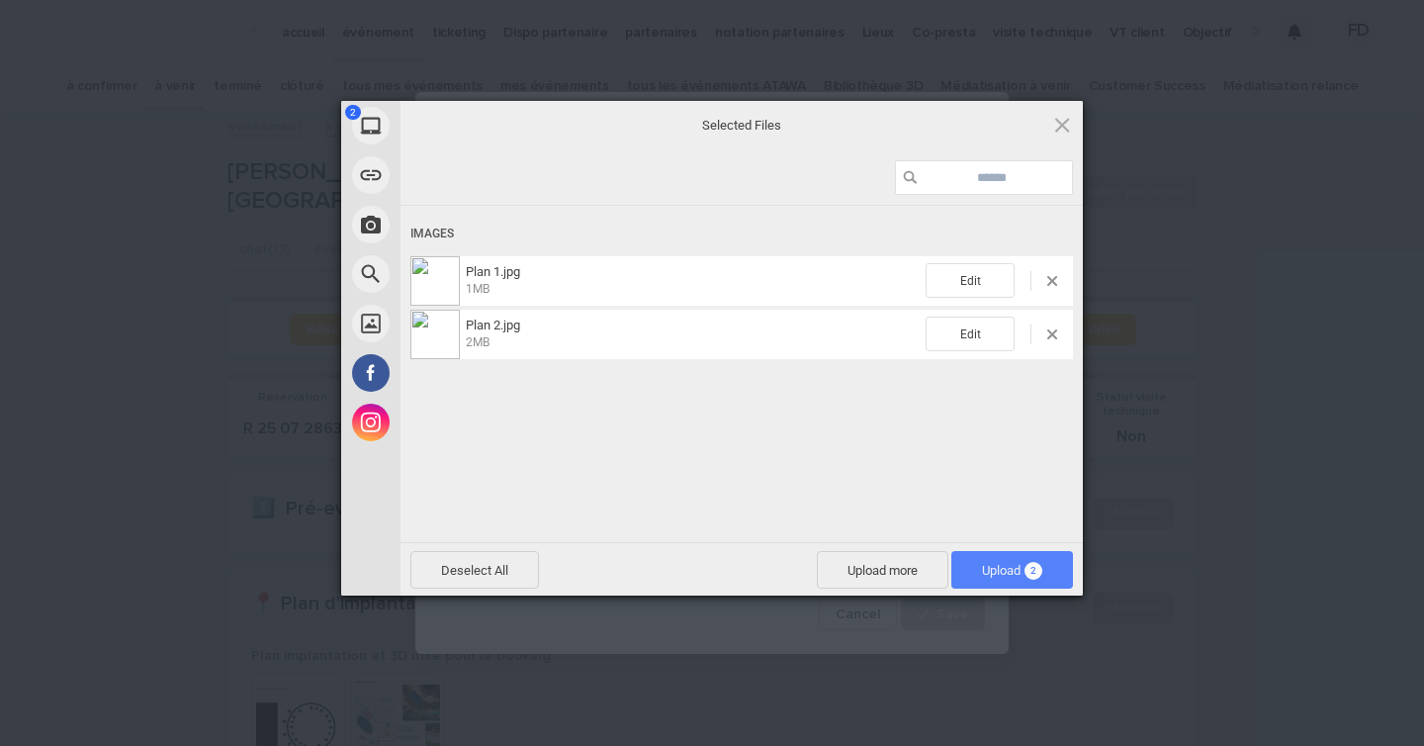
click at [1031, 569] on span "2" at bounding box center [1034, 571] width 18 height 18
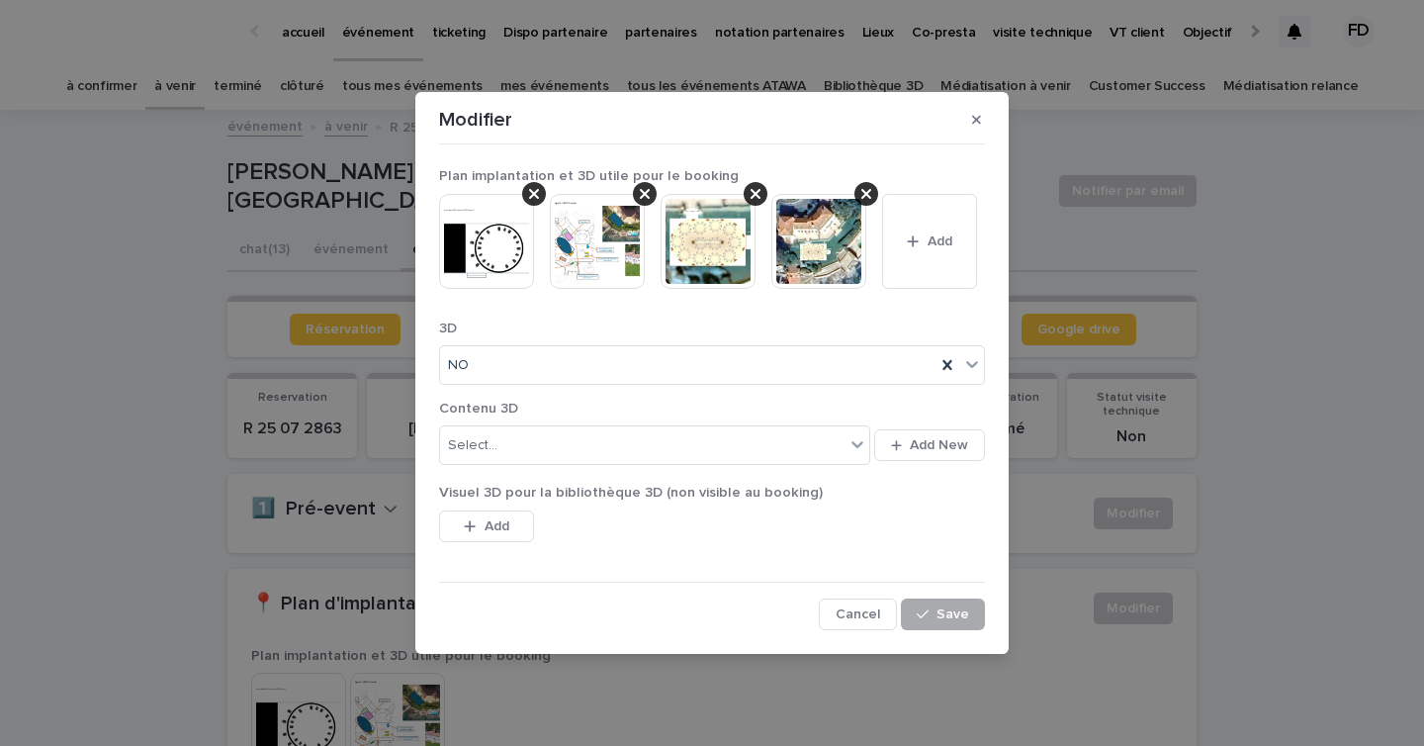
click at [956, 613] on span "Save" at bounding box center [953, 614] width 33 height 14
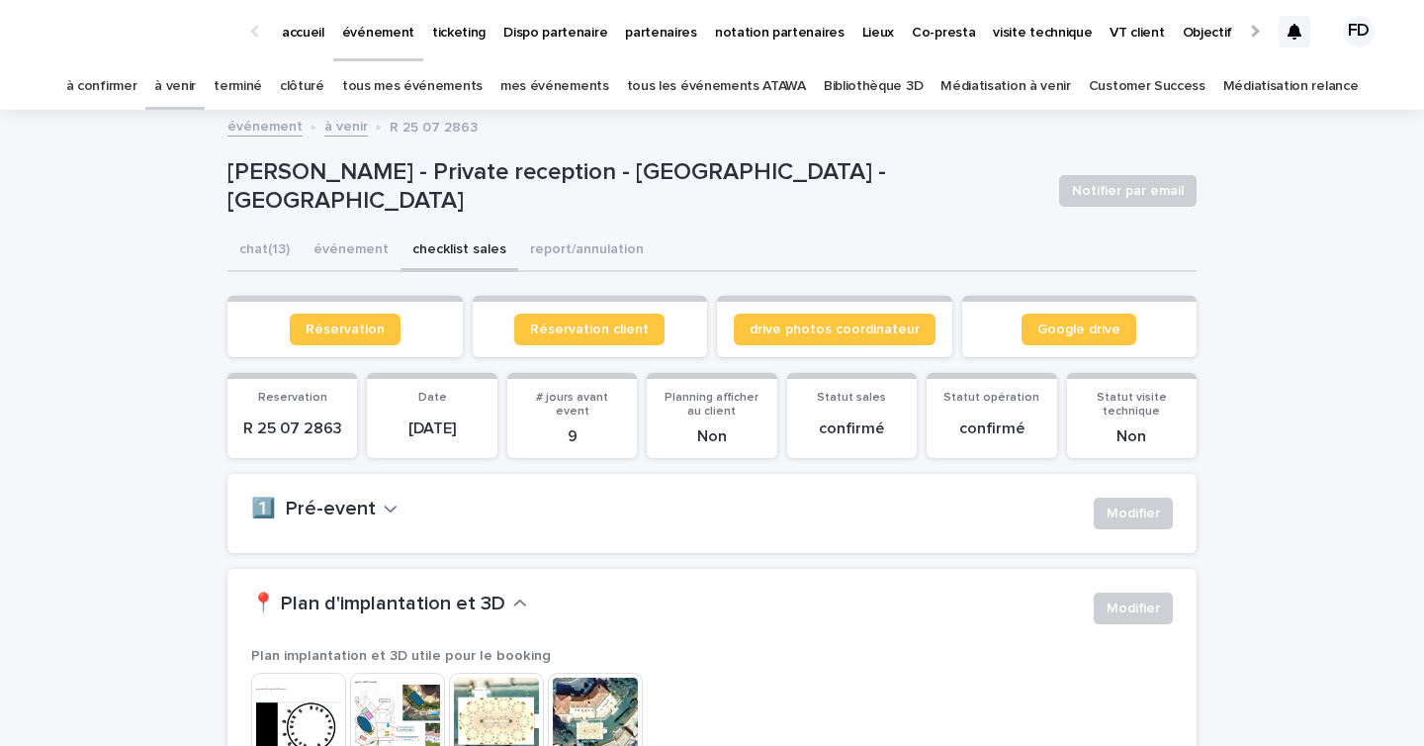
click at [628, 45] on link "partenaires" at bounding box center [661, 30] width 90 height 61
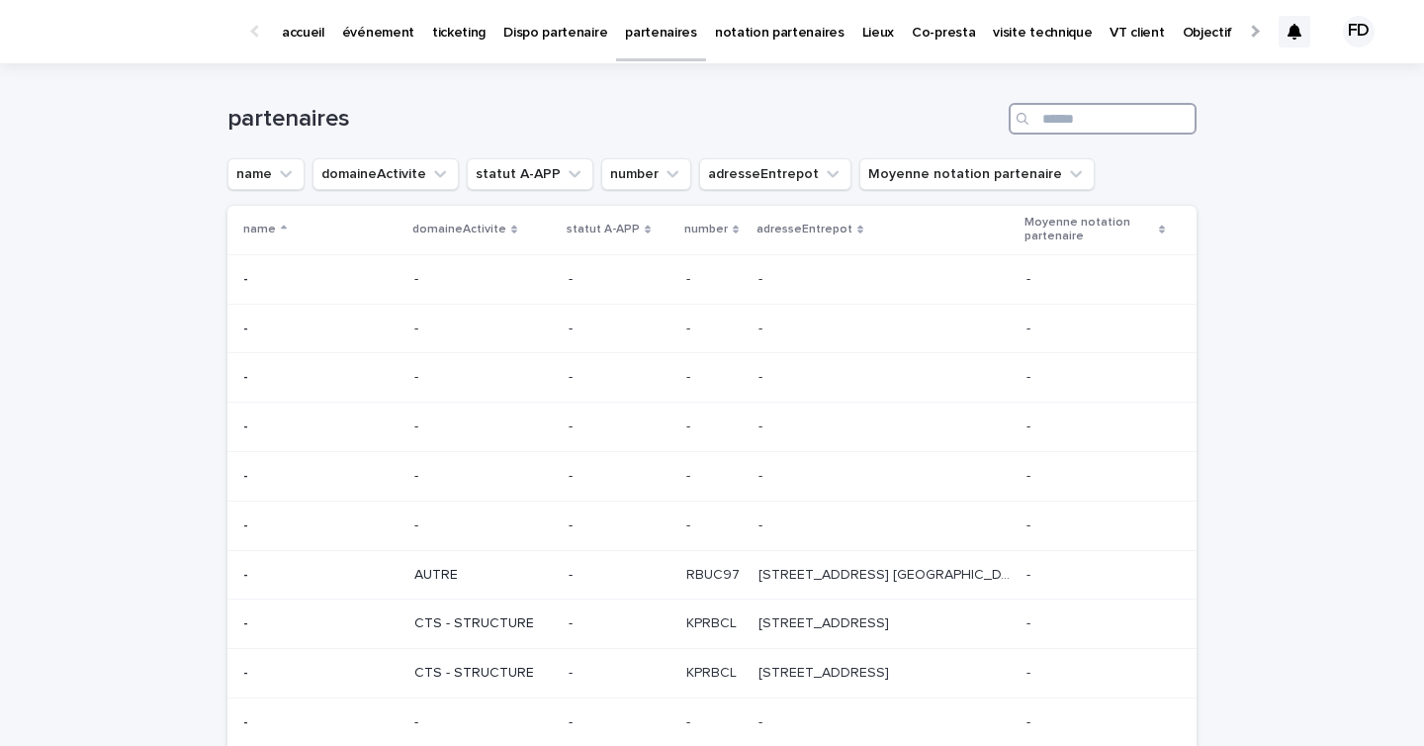
click at [1102, 118] on input "Search" at bounding box center [1103, 119] width 188 height 32
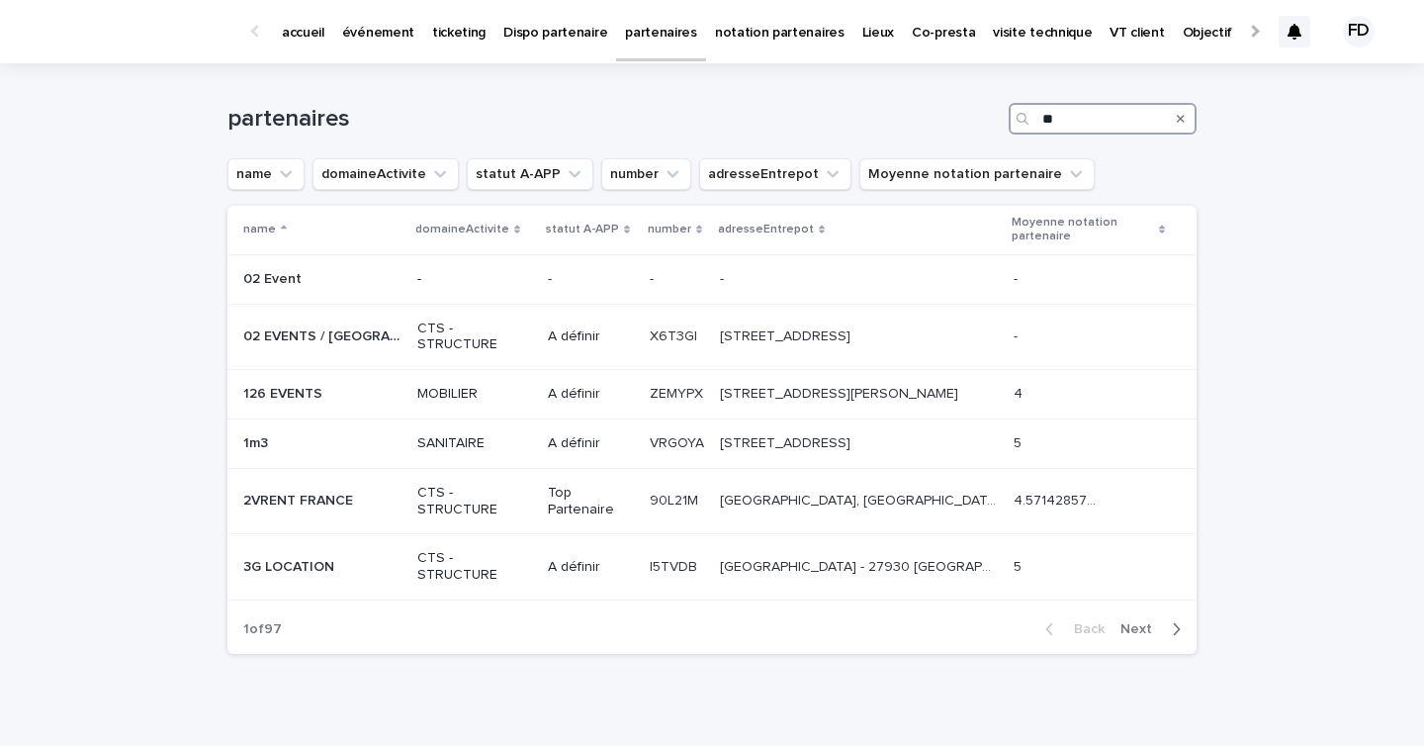
type input "*"
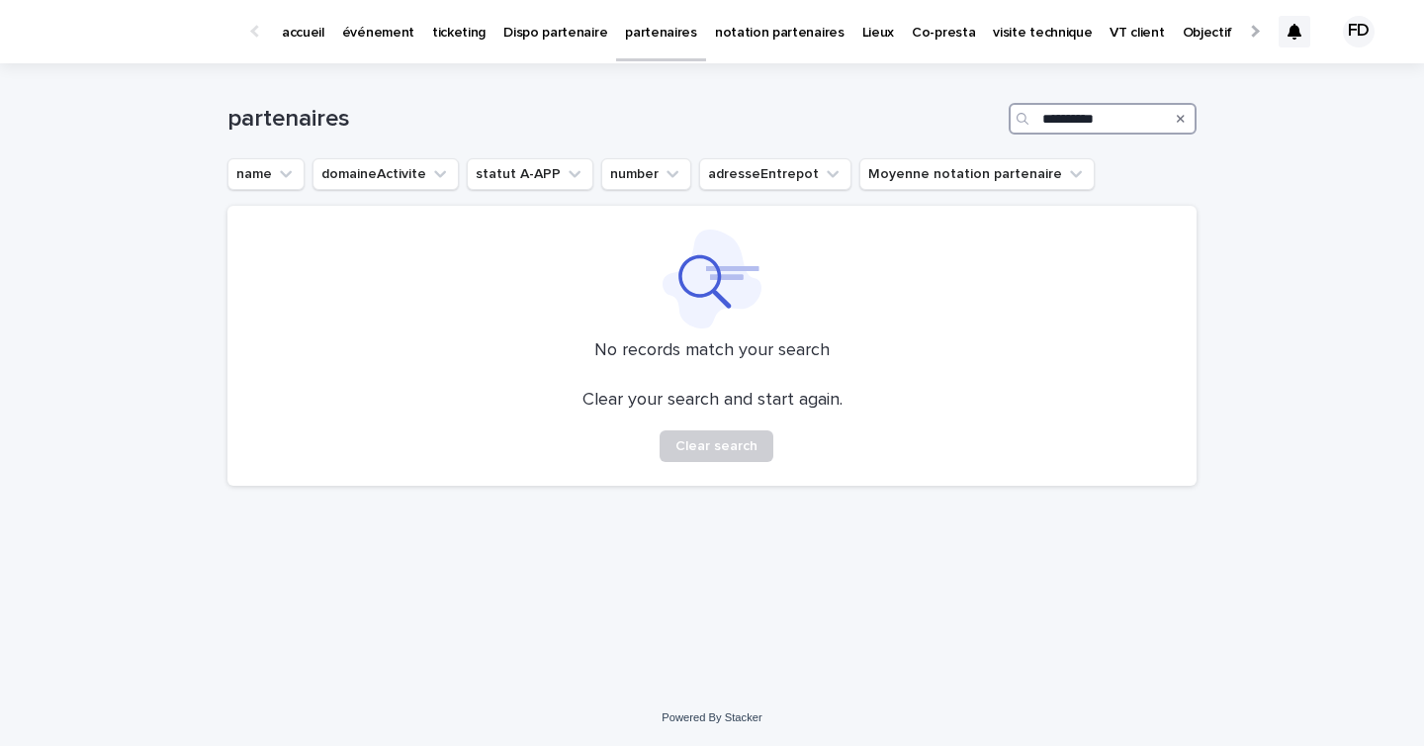
drag, startPoint x: 1119, startPoint y: 122, endPoint x: 1018, endPoint y: 121, distance: 100.9
click at [1018, 121] on div "**********" at bounding box center [1103, 119] width 188 height 32
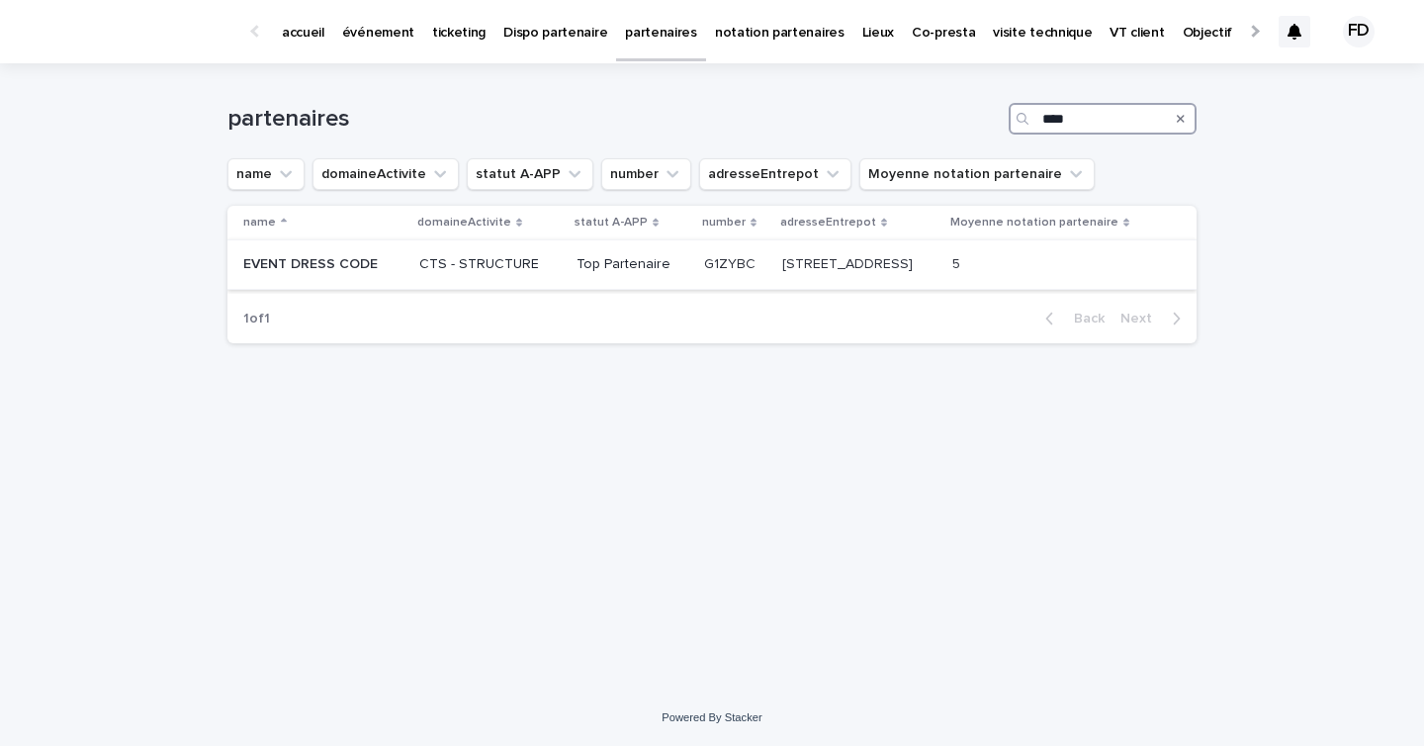
type input "****"
click at [479, 269] on p "CTS - STRUCTURE" at bounding box center [489, 264] width 141 height 17
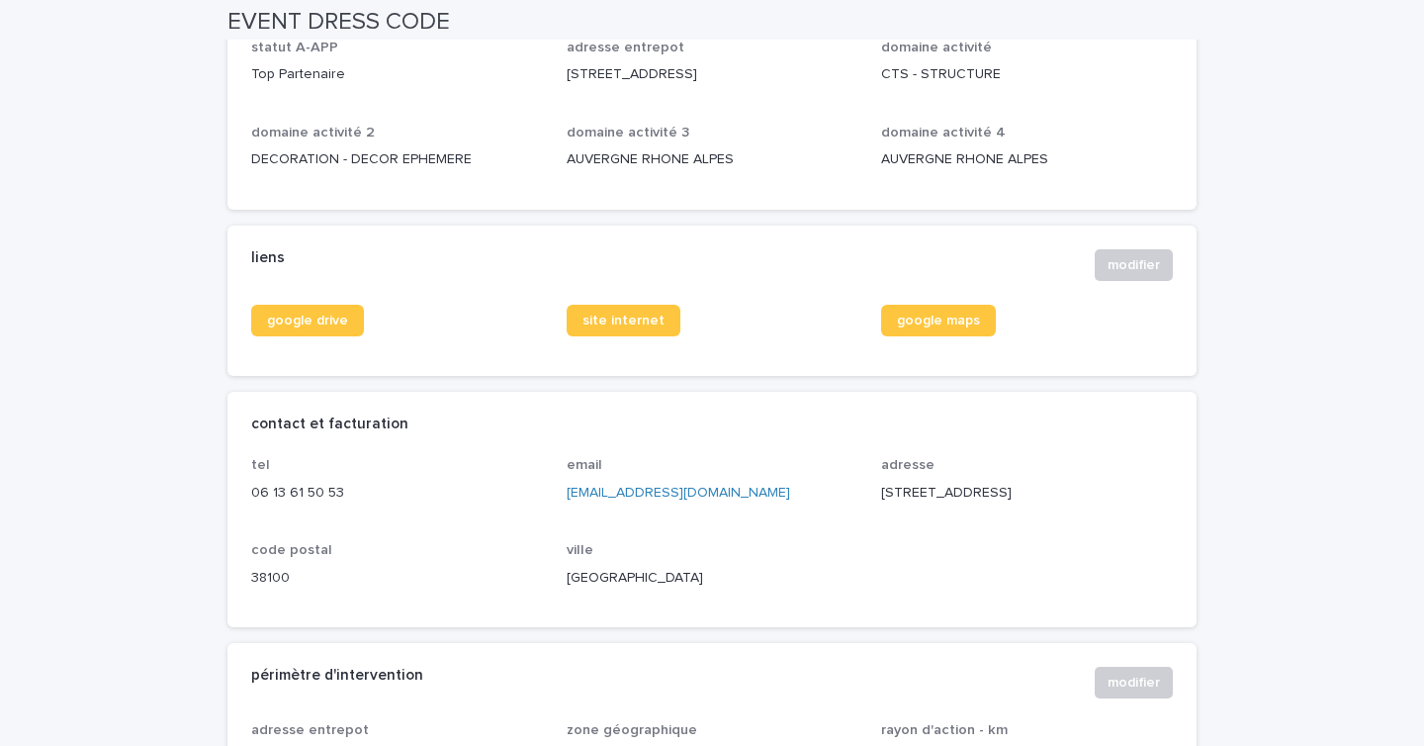
scroll to position [663, 0]
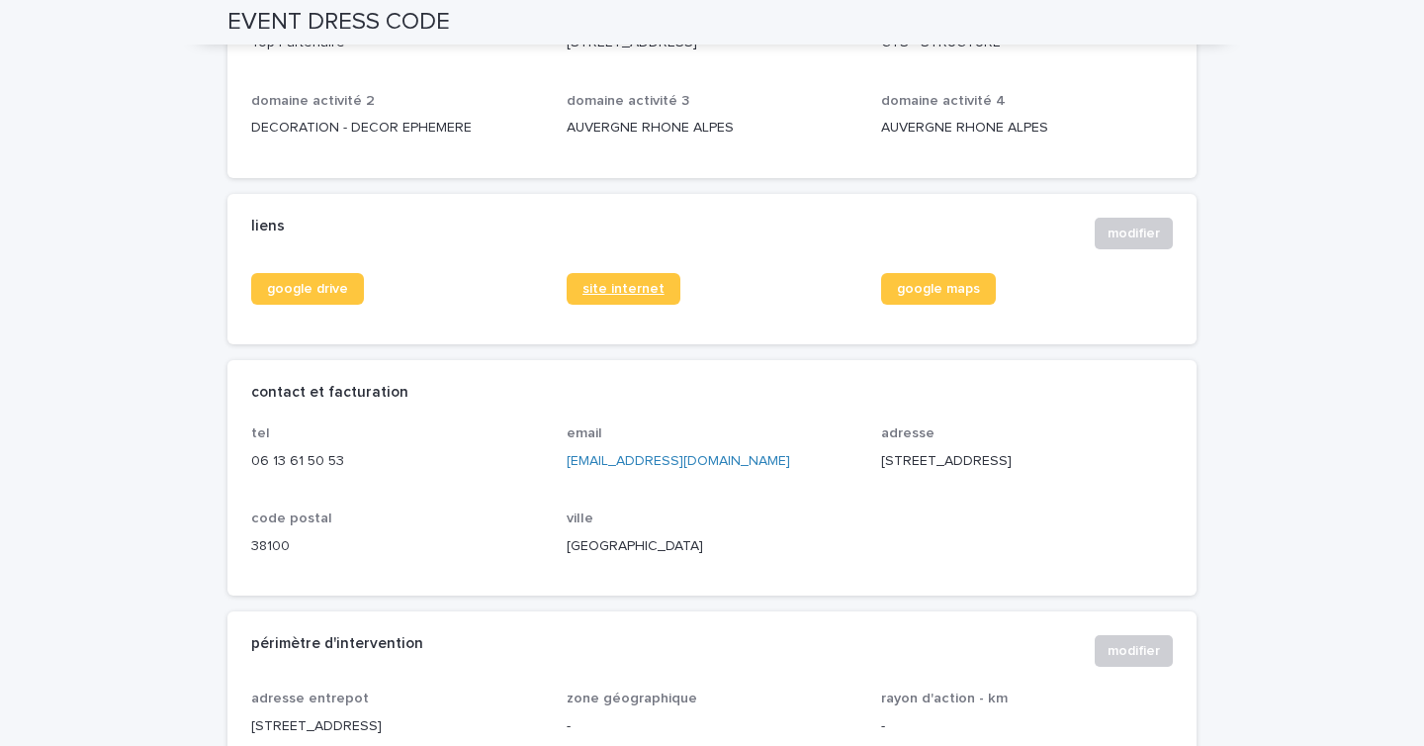
click at [632, 285] on span "site internet" at bounding box center [624, 289] width 82 height 14
